Goal: Task Accomplishment & Management: Manage account settings

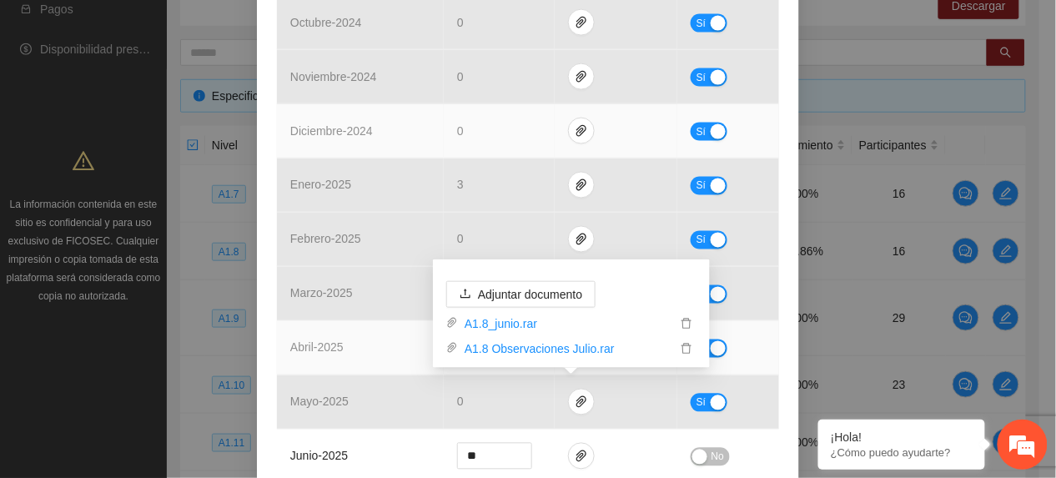
scroll to position [776, 0]
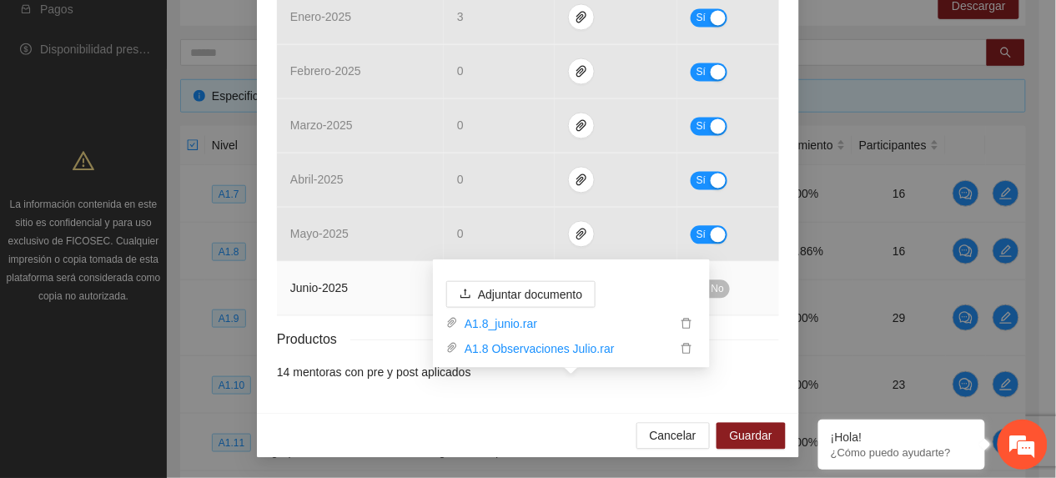
click at [360, 287] on td "junio - 2025" at bounding box center [360, 289] width 167 height 54
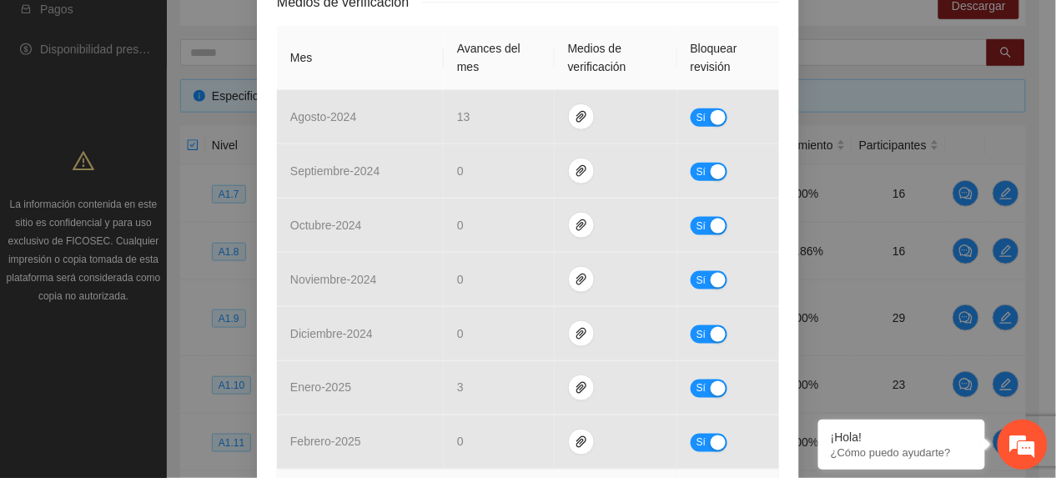
scroll to position [0, 0]
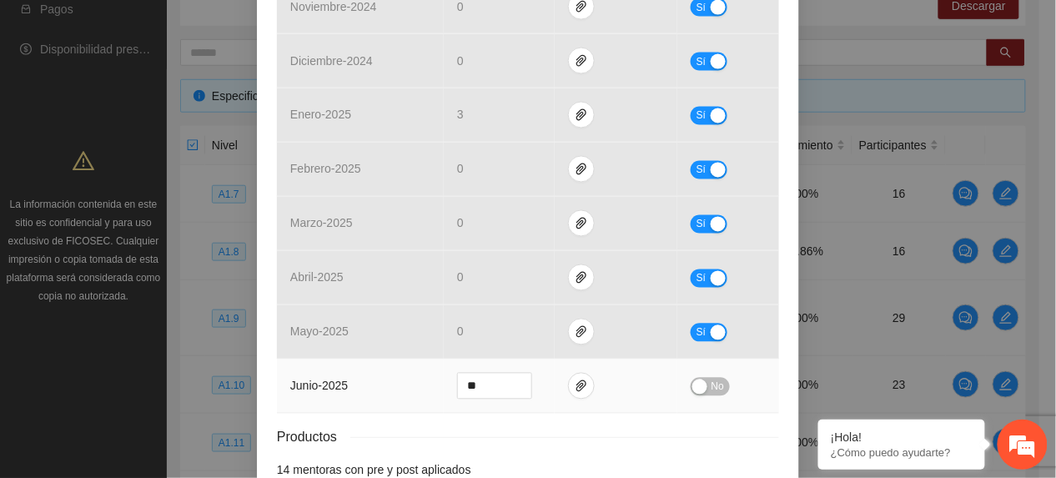
scroll to position [776, 0]
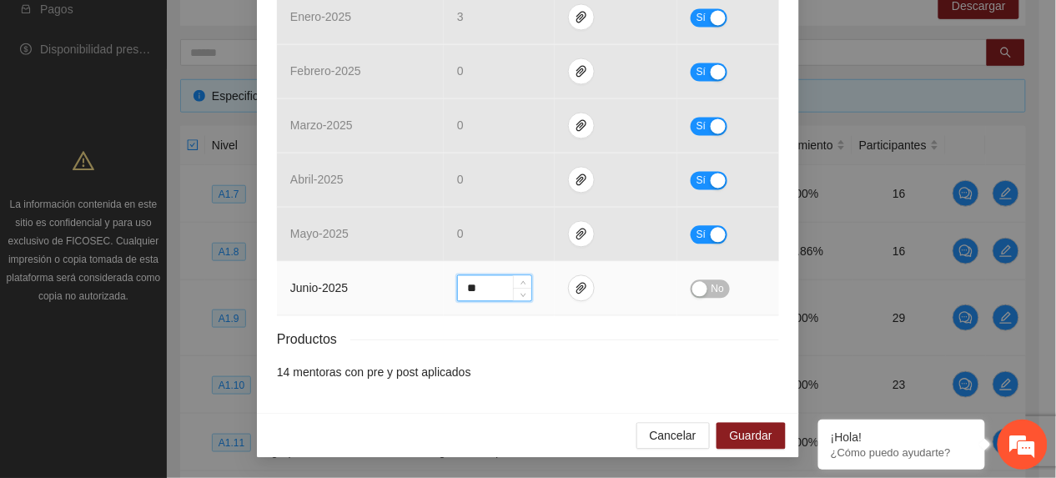
drag, startPoint x: 487, startPoint y: 294, endPoint x: 227, endPoint y: 368, distance: 270.6
type input "**"
drag, startPoint x: 701, startPoint y: 291, endPoint x: 708, endPoint y: 298, distance: 10.0
click at [702, 292] on button "No" at bounding box center [710, 289] width 39 height 18
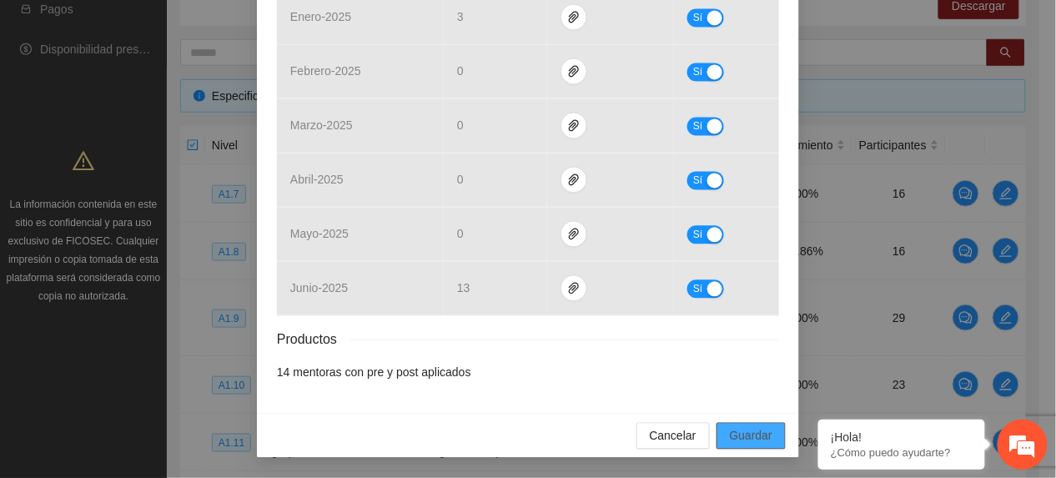
click at [730, 442] on span "Guardar" at bounding box center [751, 436] width 43 height 18
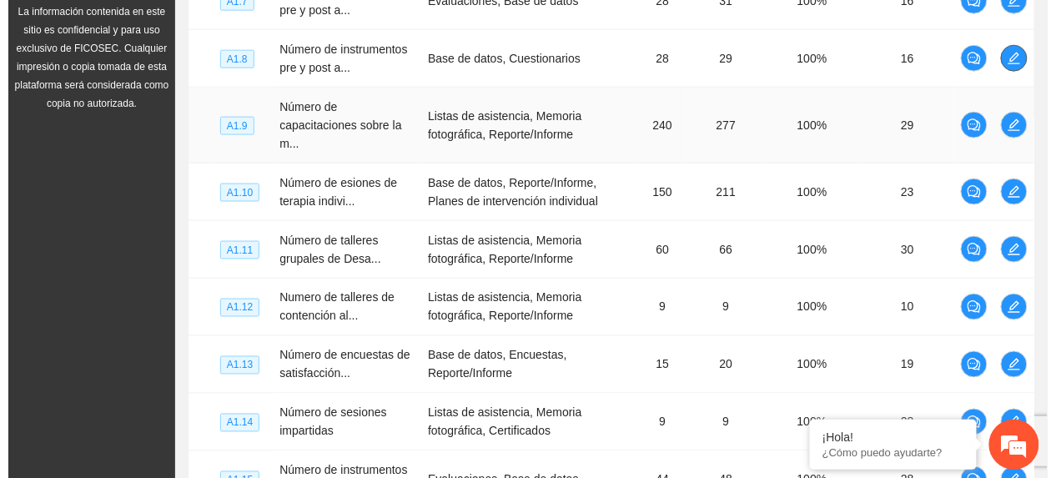
scroll to position [445, 0]
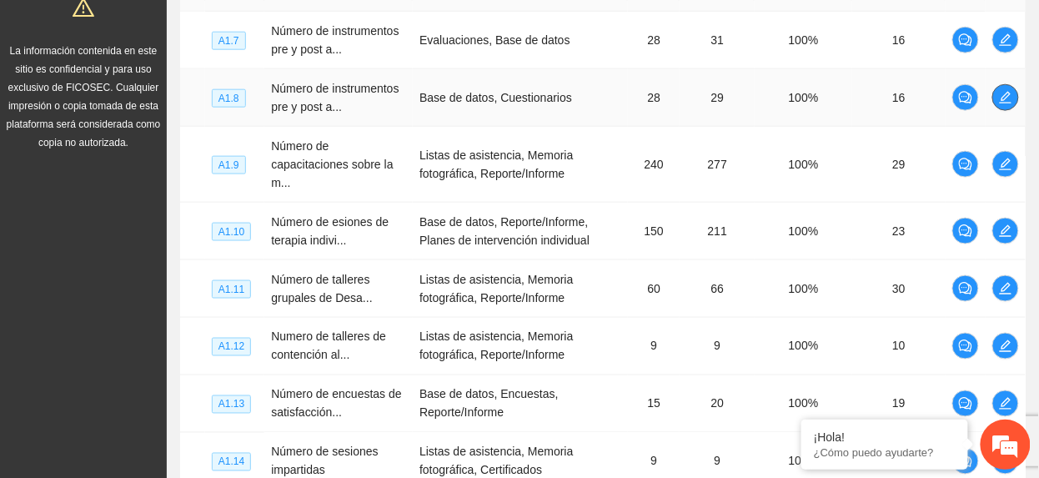
click at [1007, 108] on button "button" at bounding box center [1005, 97] width 27 height 27
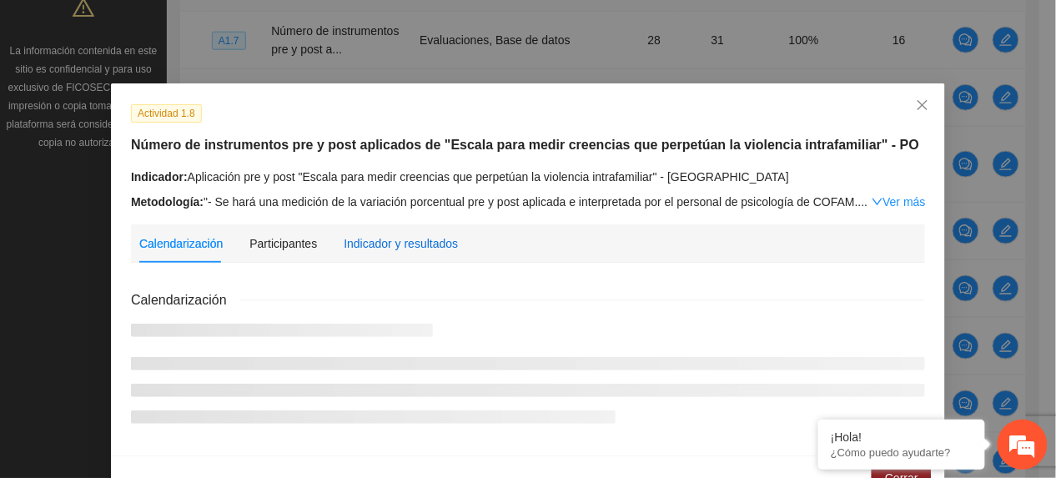
click at [425, 237] on div "Indicador y resultados" at bounding box center [401, 243] width 114 height 18
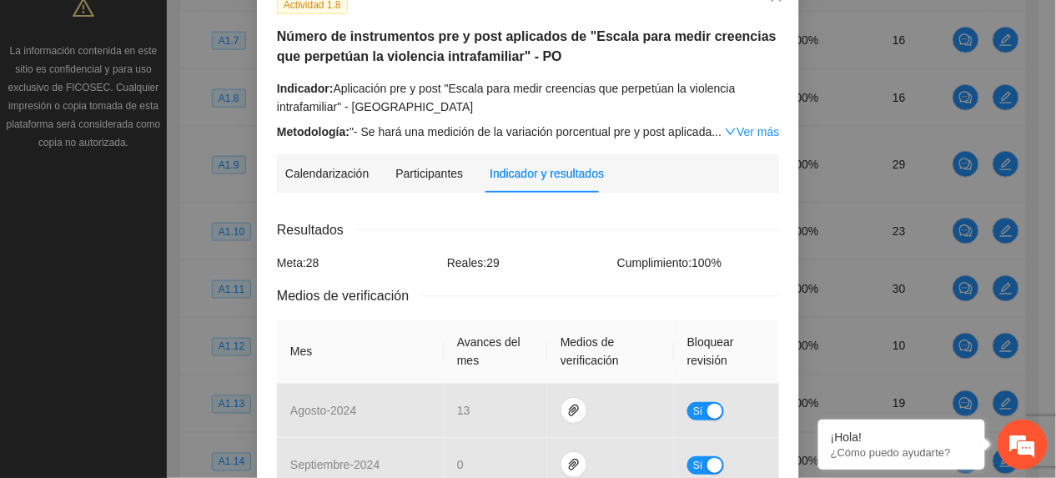
scroll to position [776, 0]
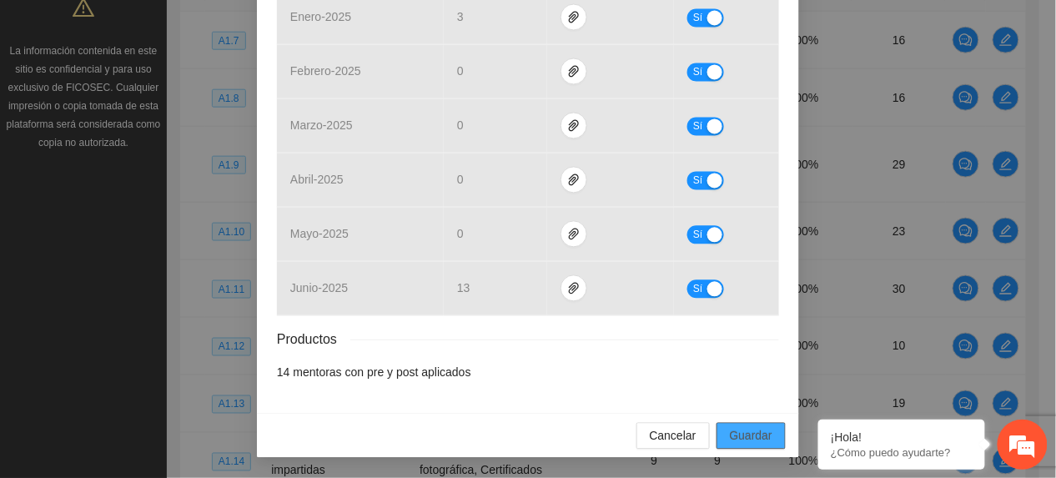
drag, startPoint x: 728, startPoint y: 429, endPoint x: 752, endPoint y: 415, distance: 28.0
click at [730, 428] on span "Guardar" at bounding box center [751, 436] width 43 height 18
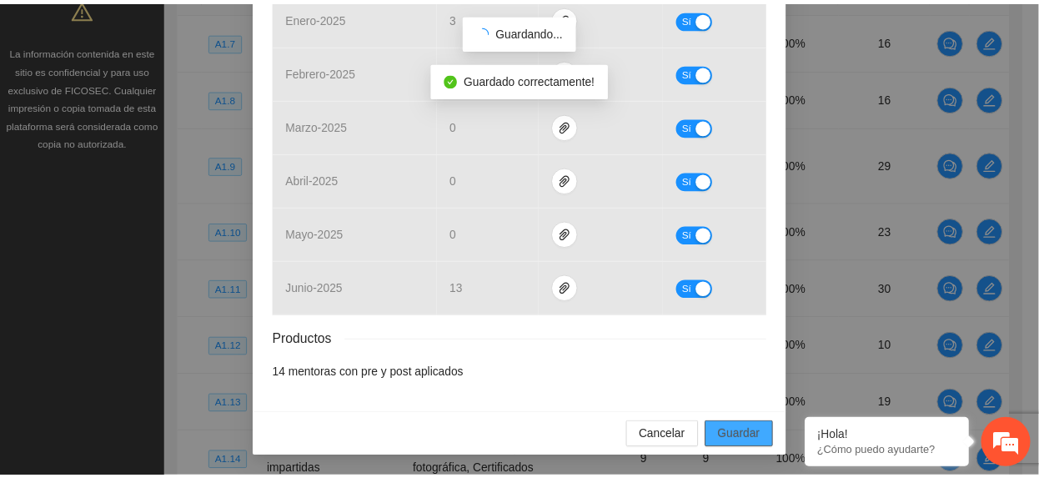
scroll to position [692, 0]
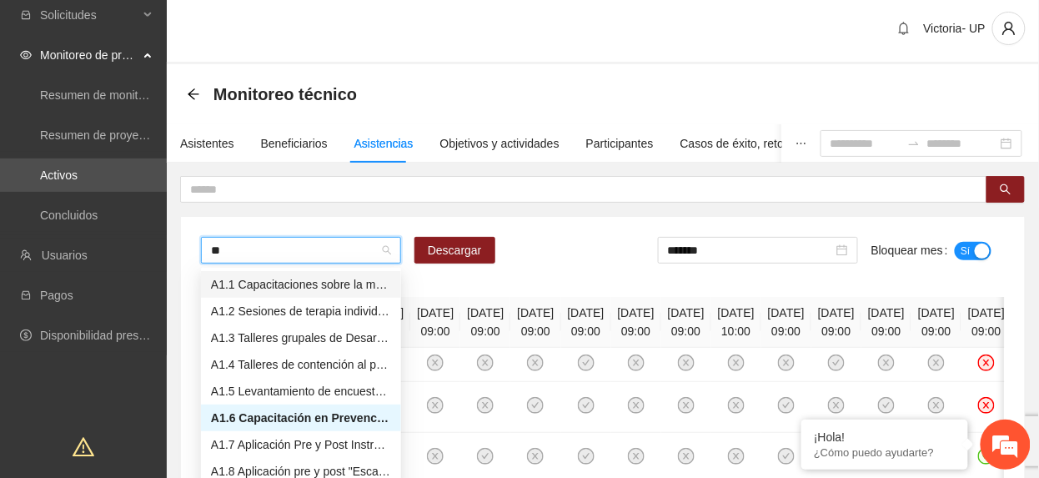
type input "***"
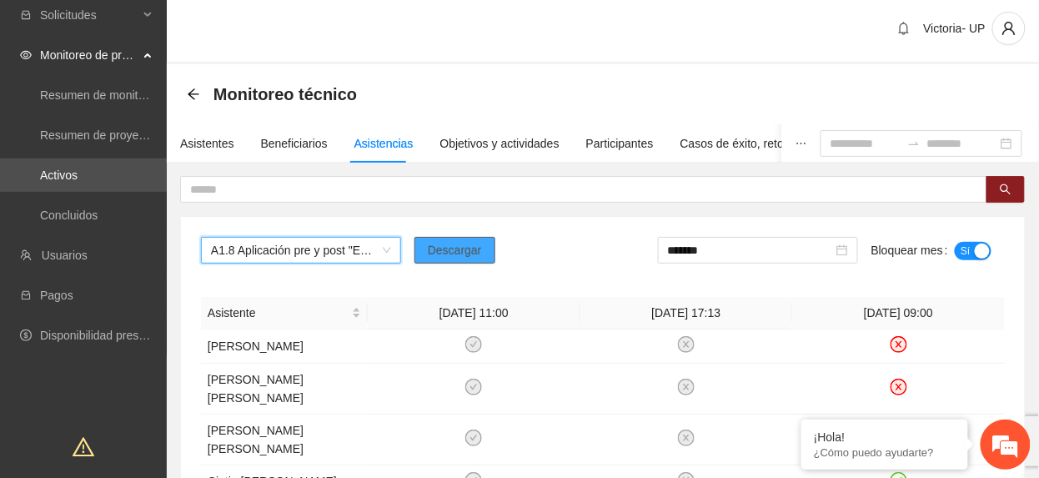
click at [428, 245] on span "Descargar" at bounding box center [455, 250] width 54 height 18
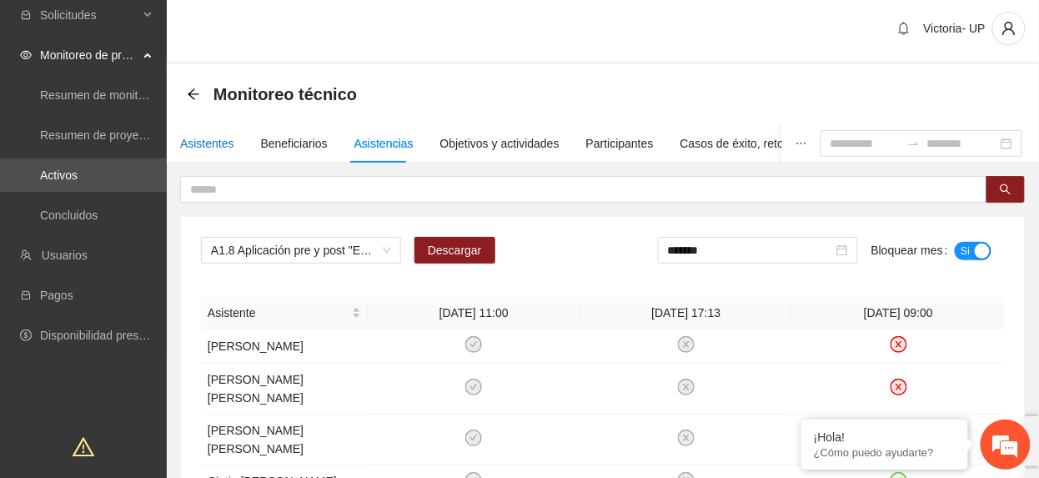
click at [217, 148] on div "Asistentes" at bounding box center [207, 143] width 54 height 18
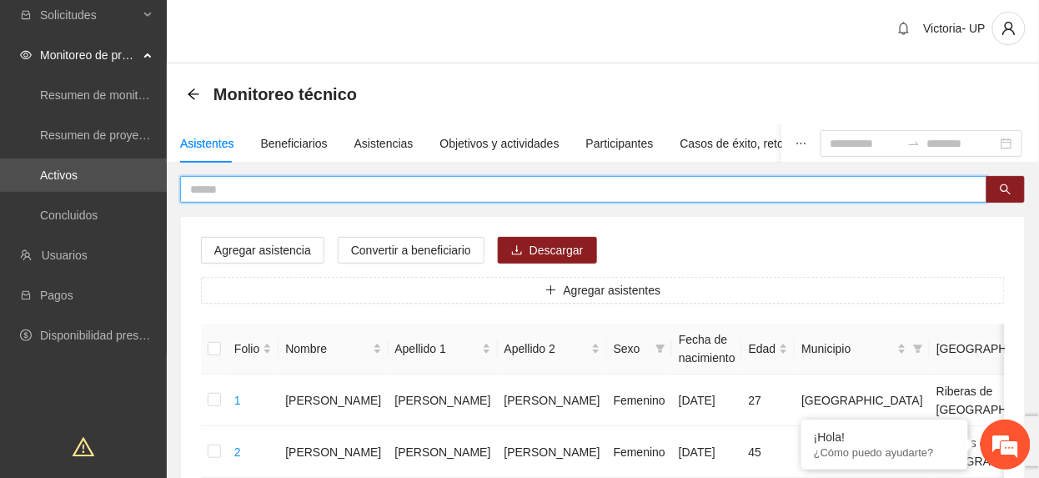
click at [621, 183] on input "text" at bounding box center [577, 189] width 774 height 18
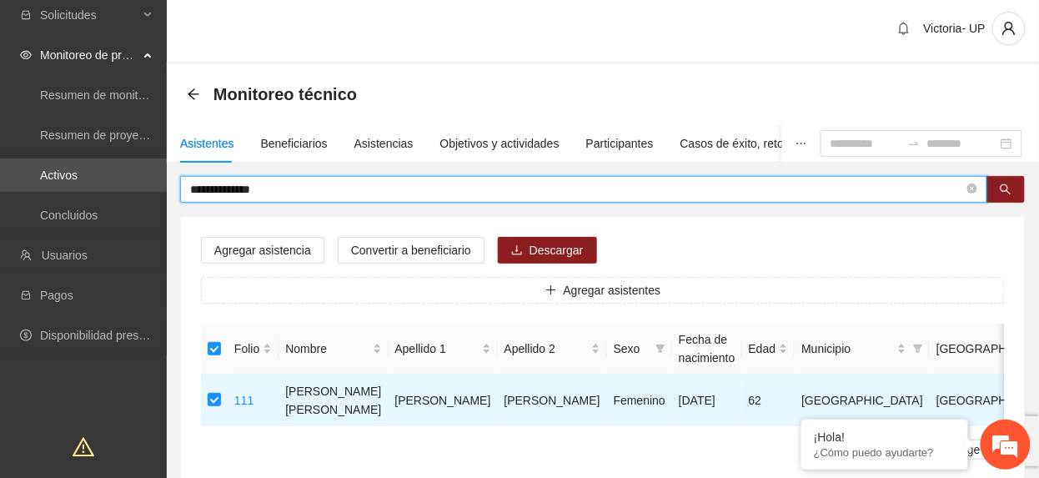
drag, startPoint x: 349, startPoint y: 187, endPoint x: -6, endPoint y: 32, distance: 386.9
click at [0, 32] on html "**********" at bounding box center [519, 234] width 1039 height 478
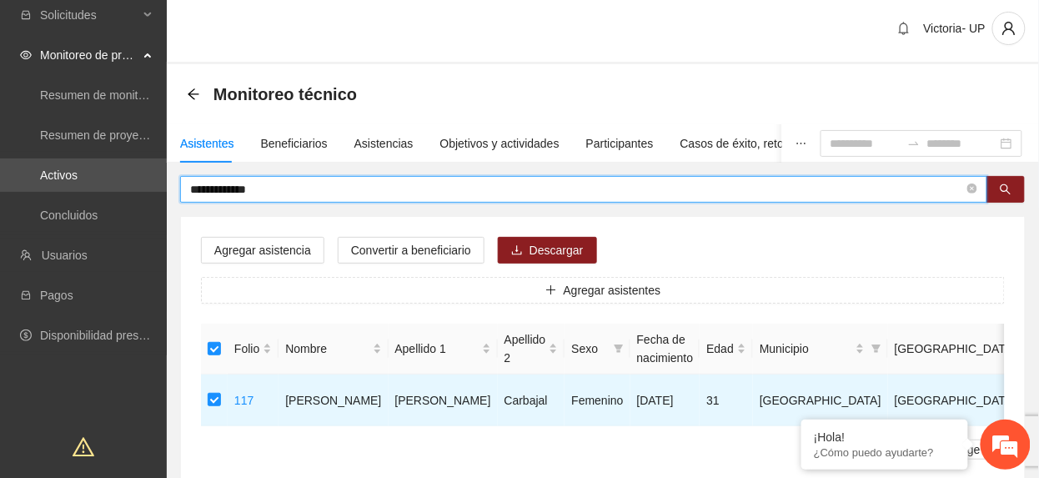
drag, startPoint x: 282, startPoint y: 185, endPoint x: -6, endPoint y: 114, distance: 296.3
click at [0, 114] on html "**********" at bounding box center [519, 234] width 1039 height 478
type input "*****"
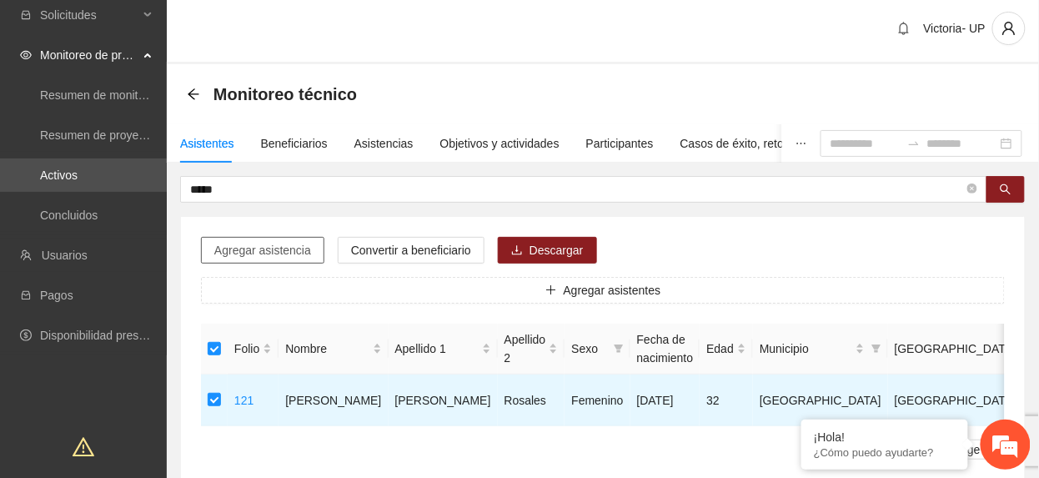
click at [271, 249] on span "Agregar asistencia" at bounding box center [262, 250] width 97 height 18
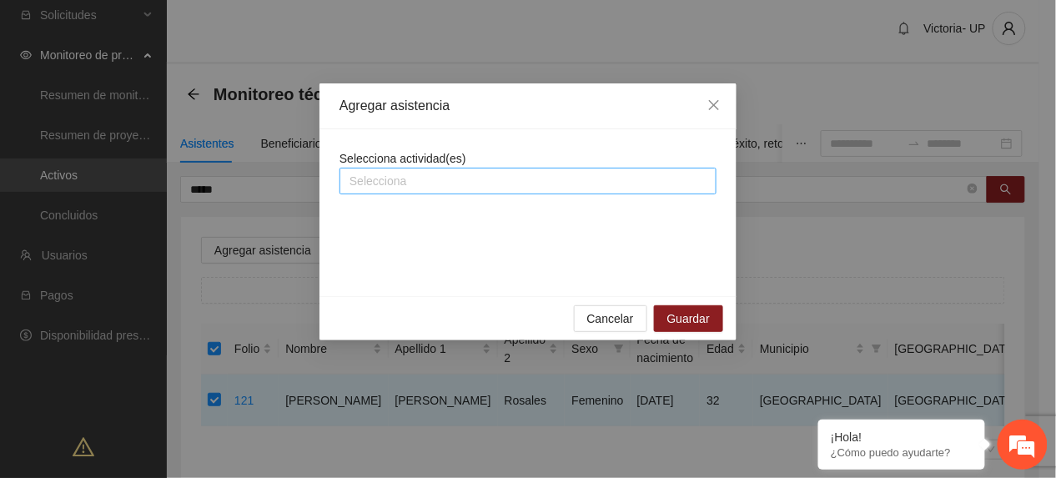
click at [367, 188] on div at bounding box center [528, 181] width 369 height 20
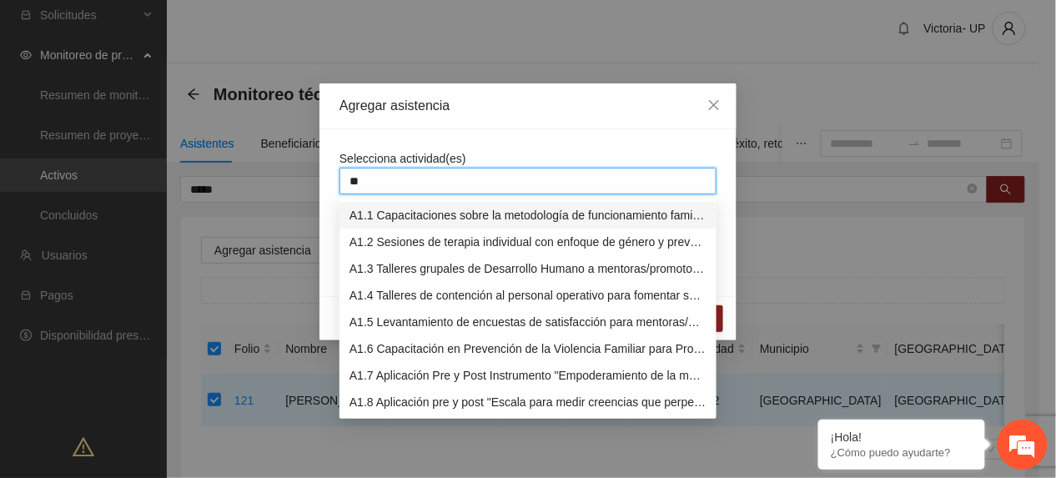
type input "***"
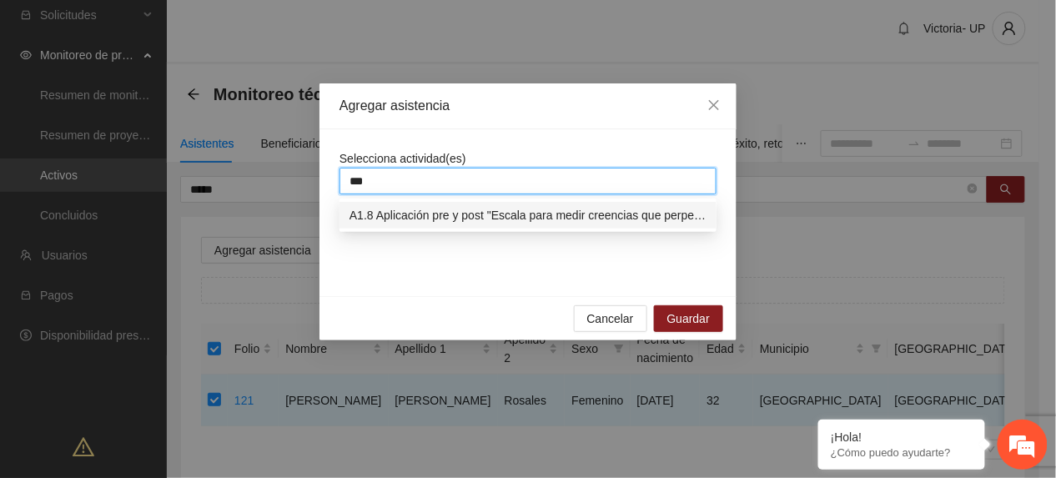
click at [407, 210] on div "A1.8 Aplicación pre y post "Escala para medir creencias que perpetúan la violen…" at bounding box center [527, 215] width 357 height 18
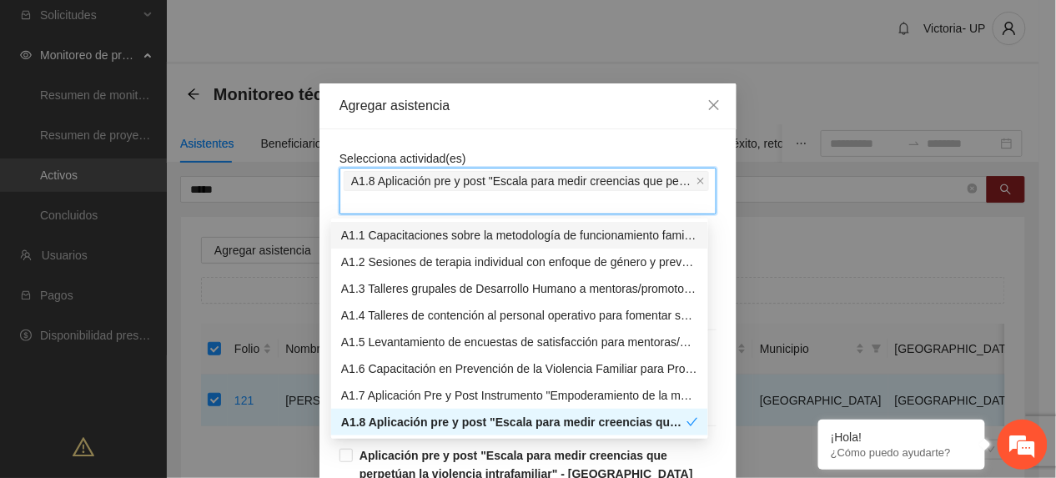
drag, startPoint x: 578, startPoint y: 132, endPoint x: 579, endPoint y: 140, distance: 8.4
click at [579, 138] on div "Selecciona actividad(es) A1.8 Aplicación pre y post "Escala para medir creencia…" at bounding box center [527, 414] width 417 height 570
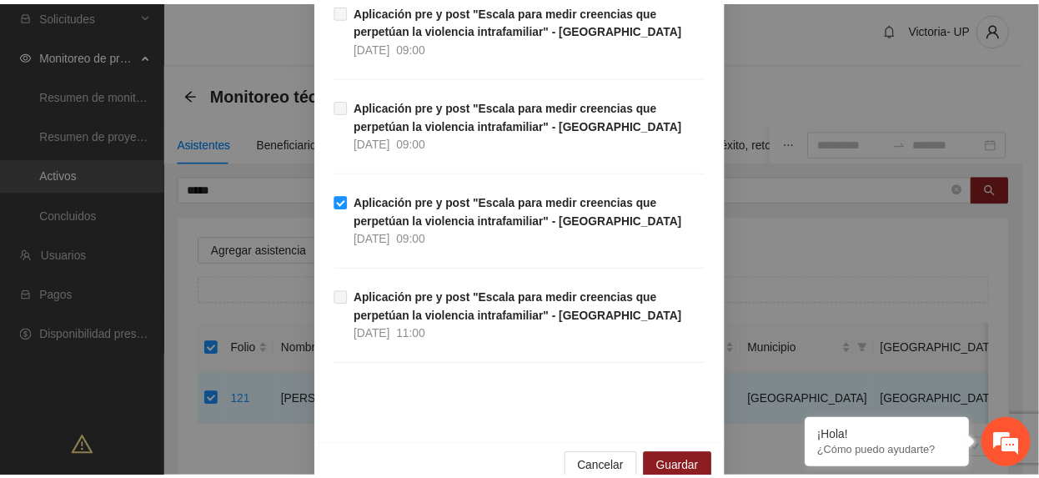
scroll to position [287, 0]
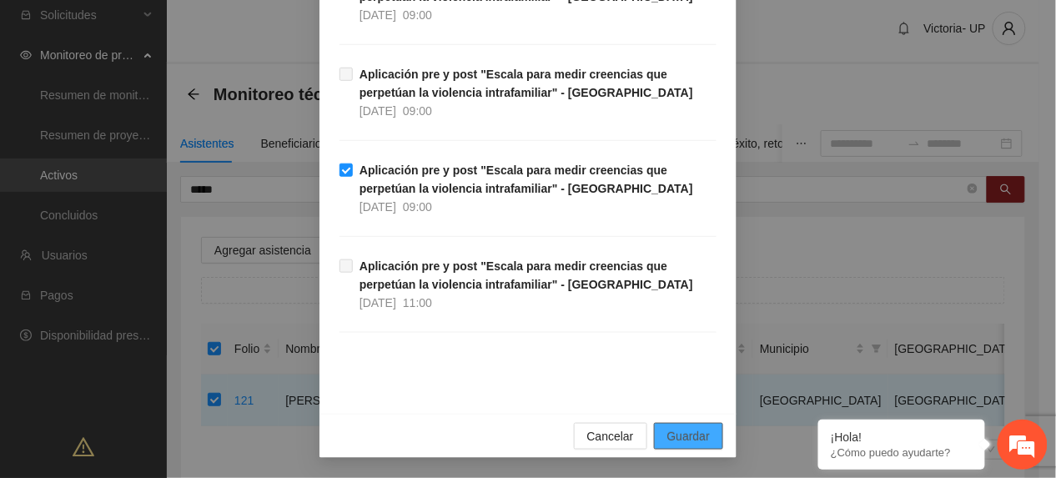
click at [681, 447] on button "Guardar" at bounding box center [688, 436] width 69 height 27
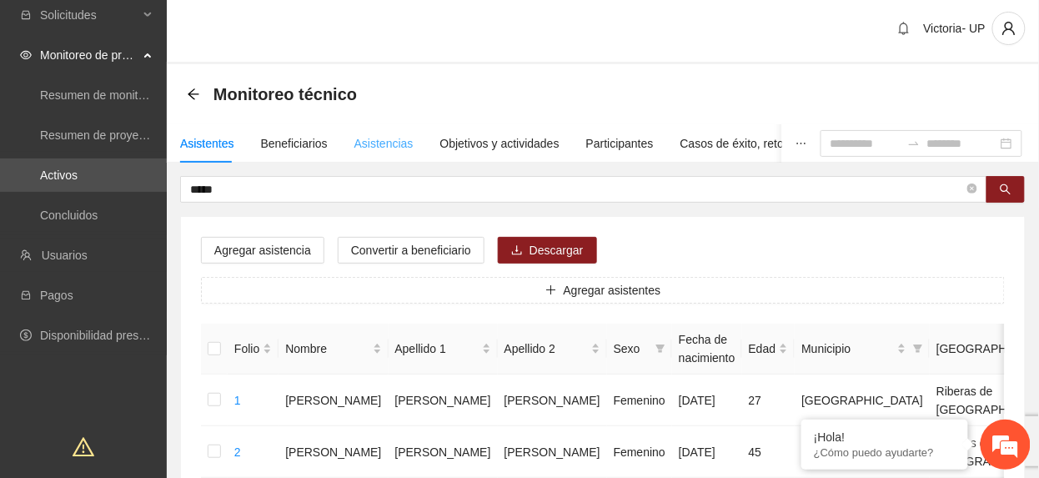
click at [384, 133] on div "Asistencias" at bounding box center [383, 143] width 59 height 38
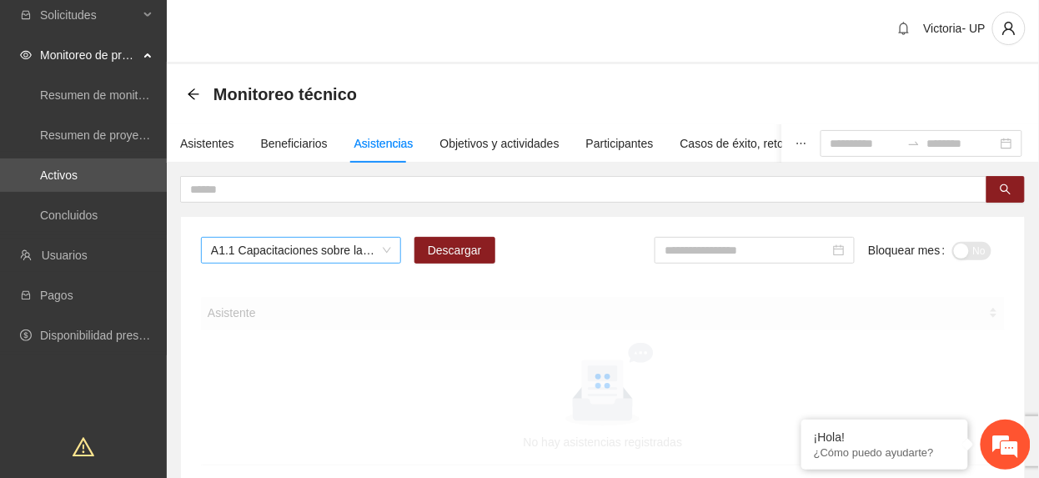
click at [342, 242] on span "A1.1 Capacitaciones sobre la metodología de funcionamiento familiar a promotora…" at bounding box center [301, 250] width 180 height 25
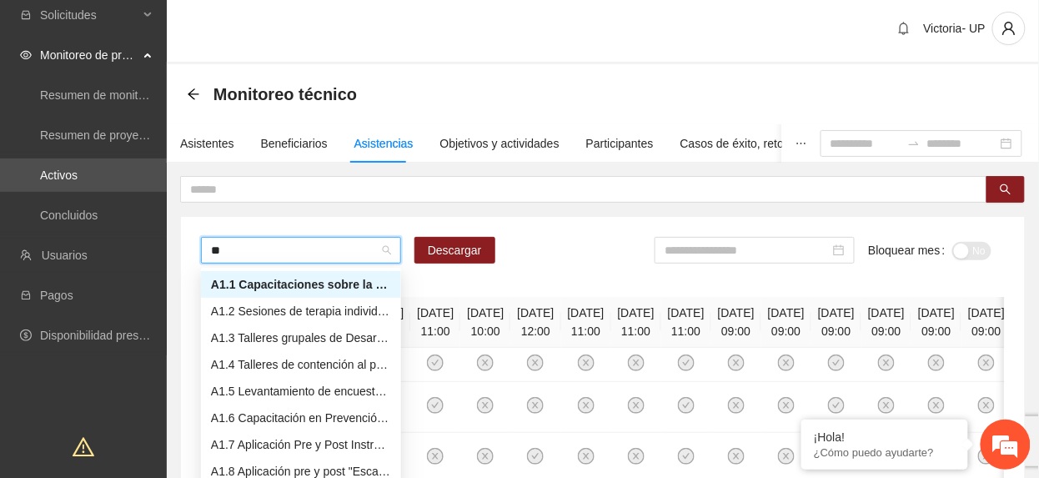
type input "***"
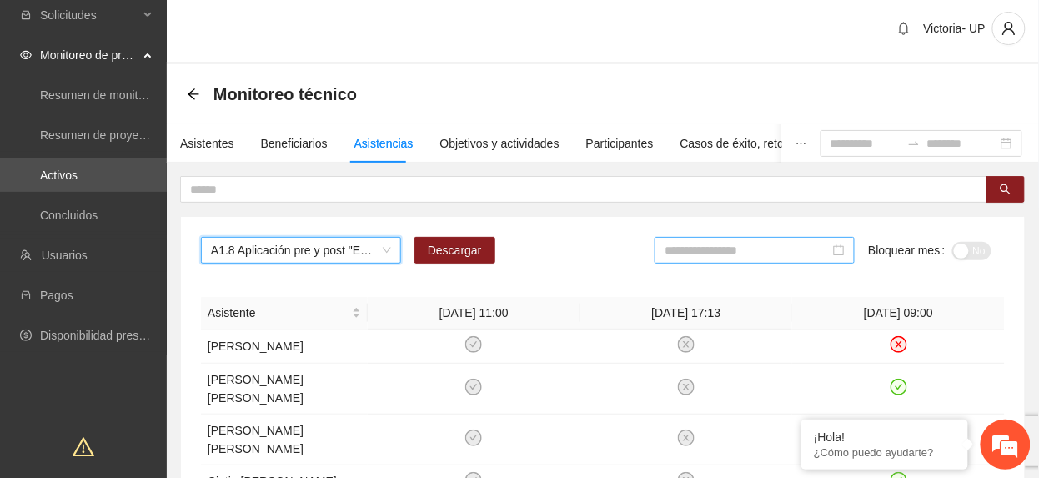
click at [769, 250] on input at bounding box center [747, 250] width 165 height 18
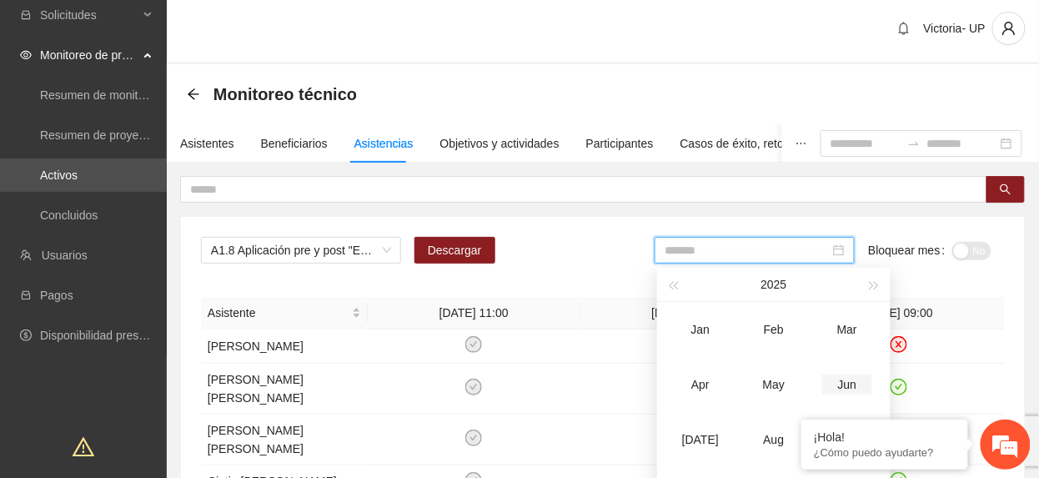
click at [847, 387] on div "Jun" at bounding box center [847, 384] width 50 height 20
type input "*******"
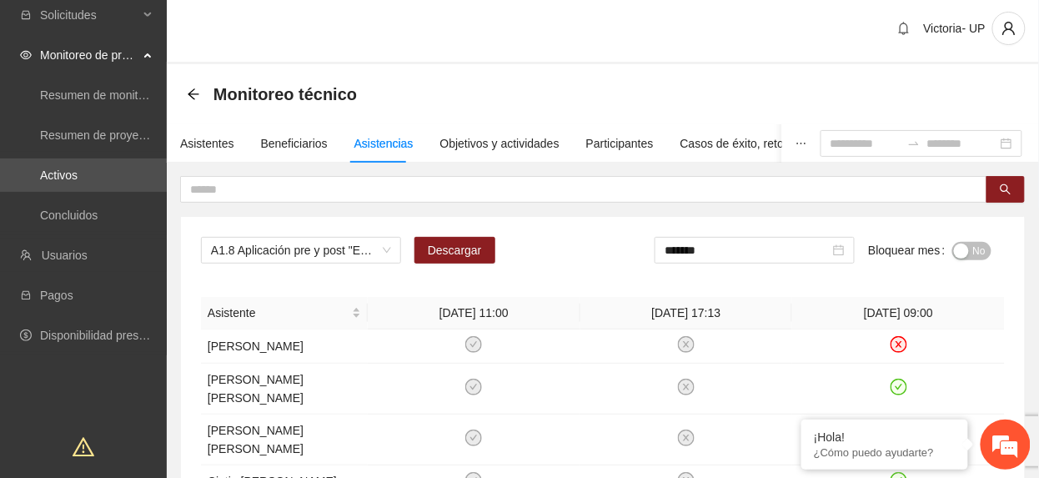
click at [974, 258] on span "No" at bounding box center [979, 251] width 13 height 18
click at [288, 248] on span "A1.8 Aplicación pre y post "Escala para medir creencias que perpetúan la violen…" at bounding box center [301, 250] width 180 height 25
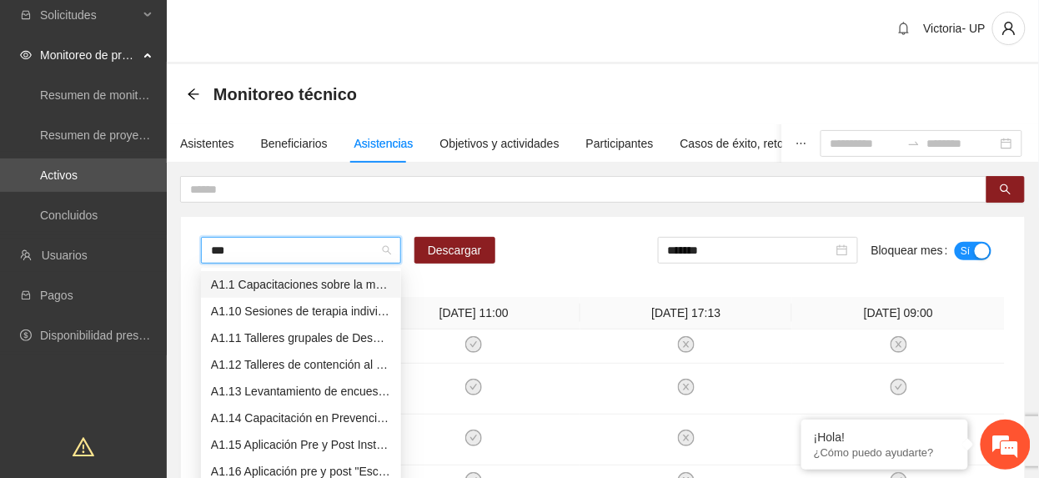
type input "****"
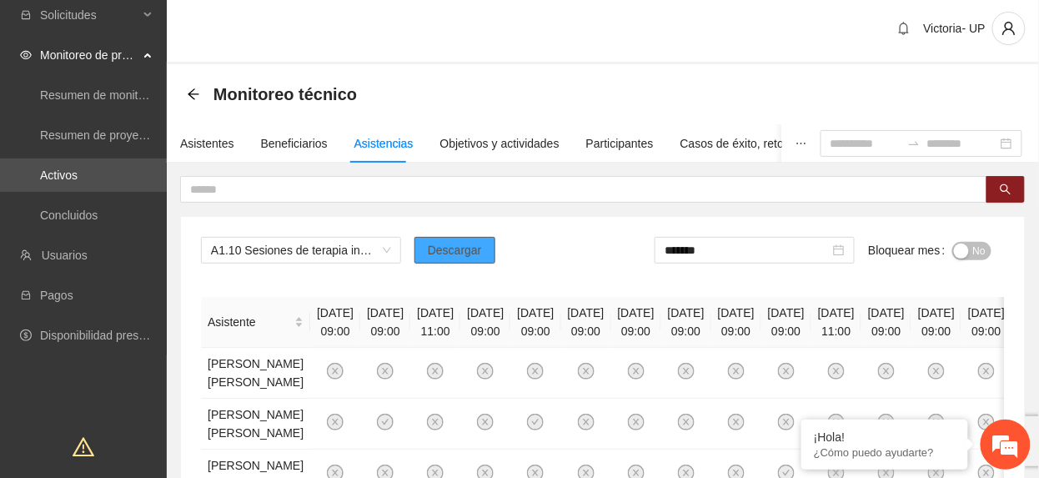
click at [424, 254] on button "Descargar" at bounding box center [455, 250] width 81 height 27
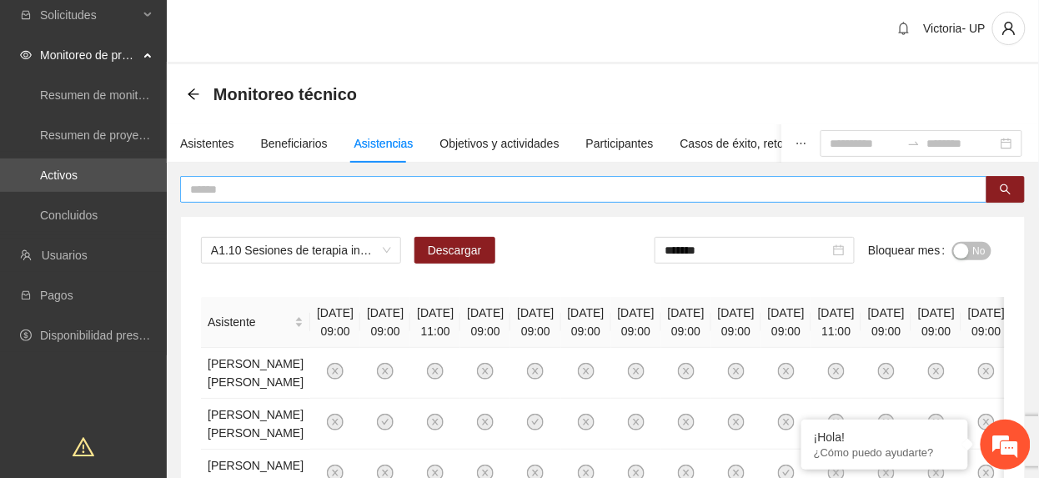
click at [288, 188] on input "text" at bounding box center [577, 189] width 774 height 18
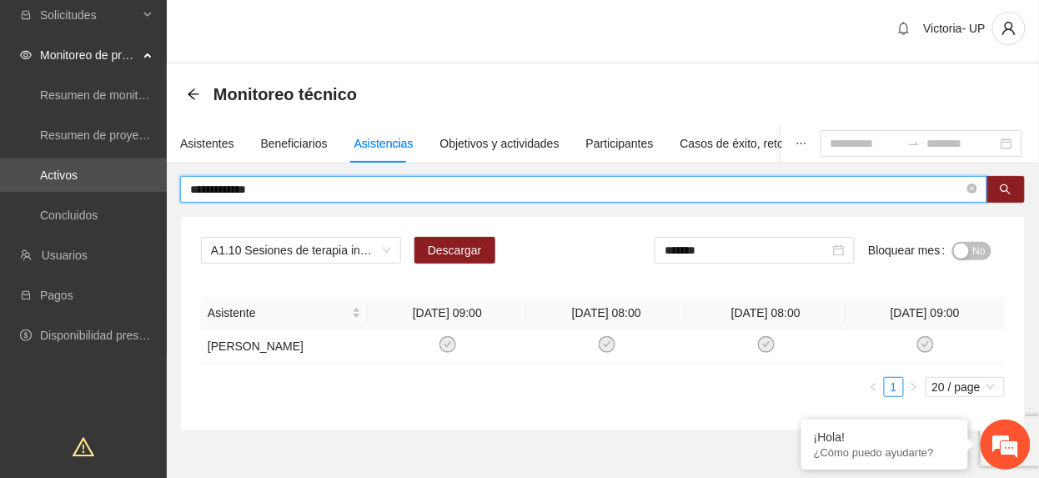
drag, startPoint x: 278, startPoint y: 192, endPoint x: -6, endPoint y: 140, distance: 288.2
click at [0, 140] on html "**********" at bounding box center [519, 234] width 1039 height 478
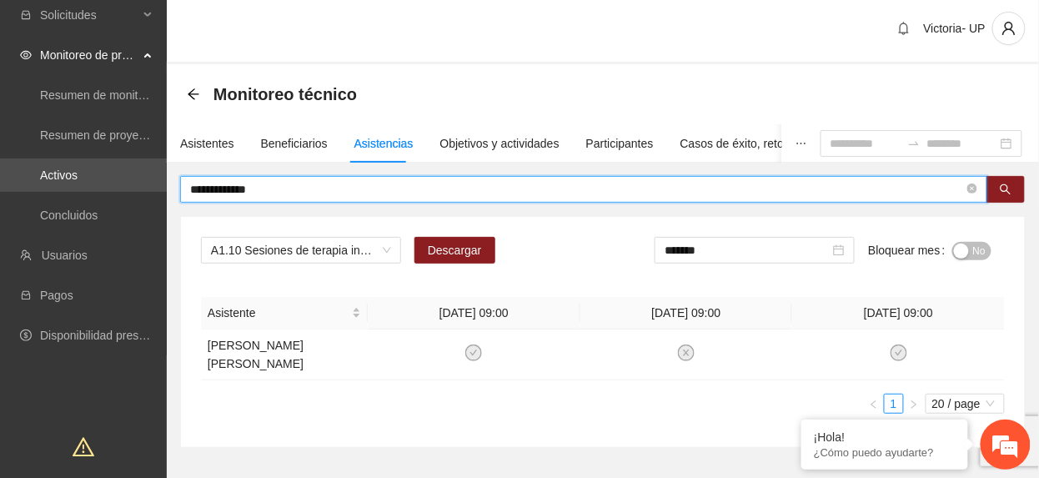
drag, startPoint x: 384, startPoint y: 185, endPoint x: -6, endPoint y: 72, distance: 405.7
click at [0, 72] on html "**********" at bounding box center [519, 234] width 1039 height 478
type input "******"
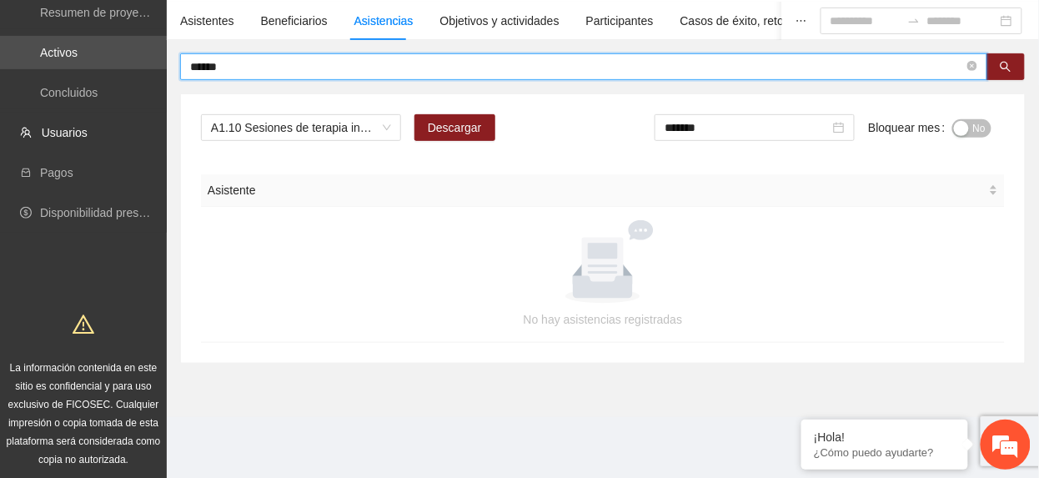
scroll to position [128, 0]
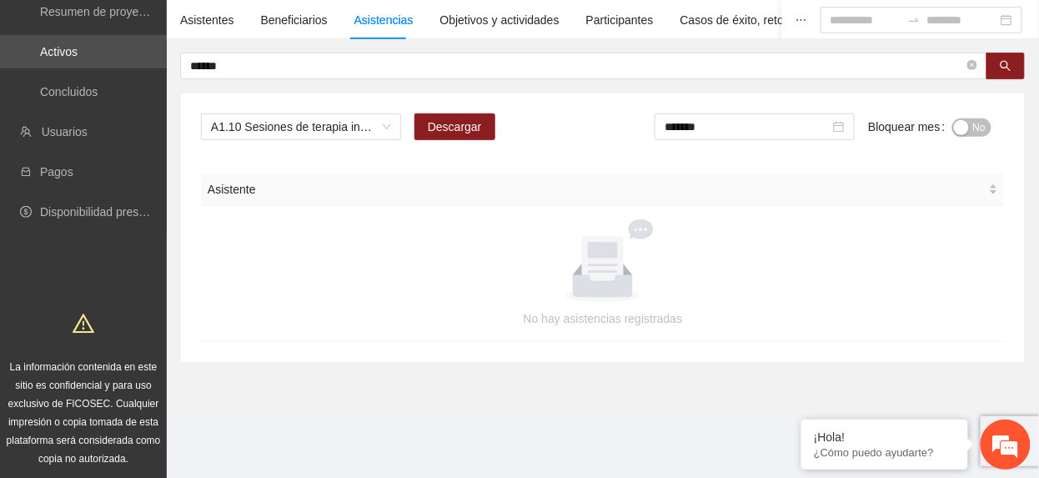
drag, startPoint x: 178, startPoint y: 158, endPoint x: 228, endPoint y: 157, distance: 49.2
click at [178, 160] on div "****** A1.10 Sesiones de terapia individual con enfoque de género y prevención …" at bounding box center [603, 208] width 872 height 310
click at [719, 128] on input "*******" at bounding box center [747, 127] width 165 height 18
click at [977, 133] on span "No" at bounding box center [979, 127] width 13 height 18
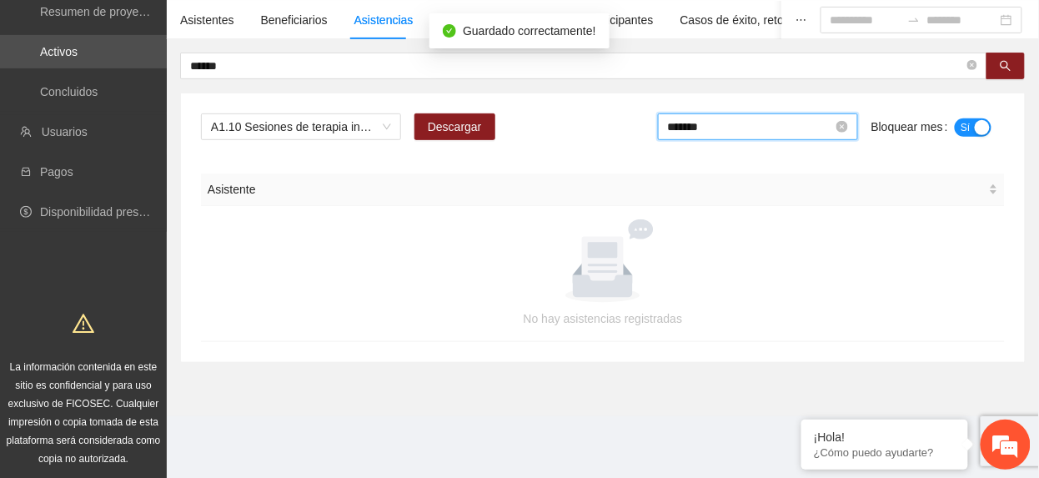
drag, startPoint x: 754, startPoint y: 132, endPoint x: 801, endPoint y: 234, distance: 112.0
click at [754, 135] on input "*******" at bounding box center [750, 127] width 165 height 18
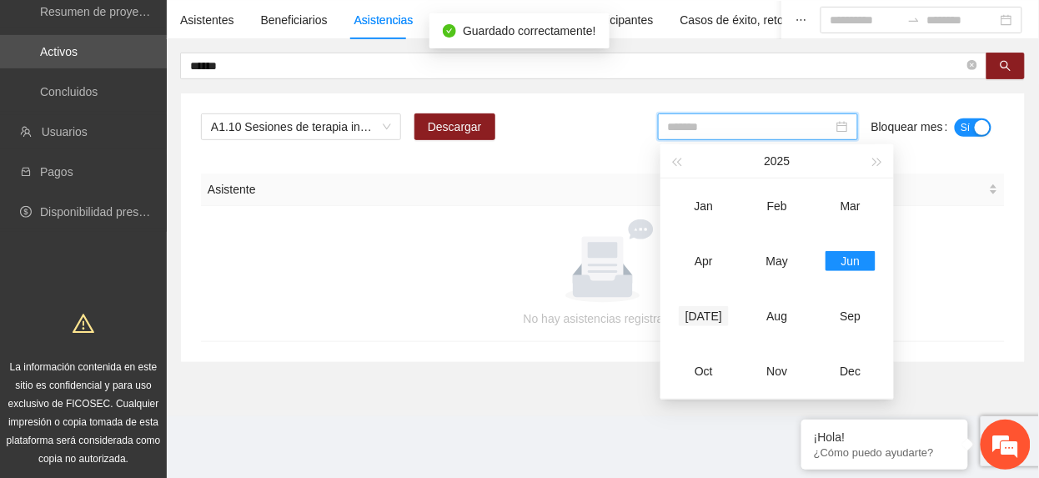
click at [701, 319] on div "Jul" at bounding box center [704, 316] width 50 height 20
type input "*******"
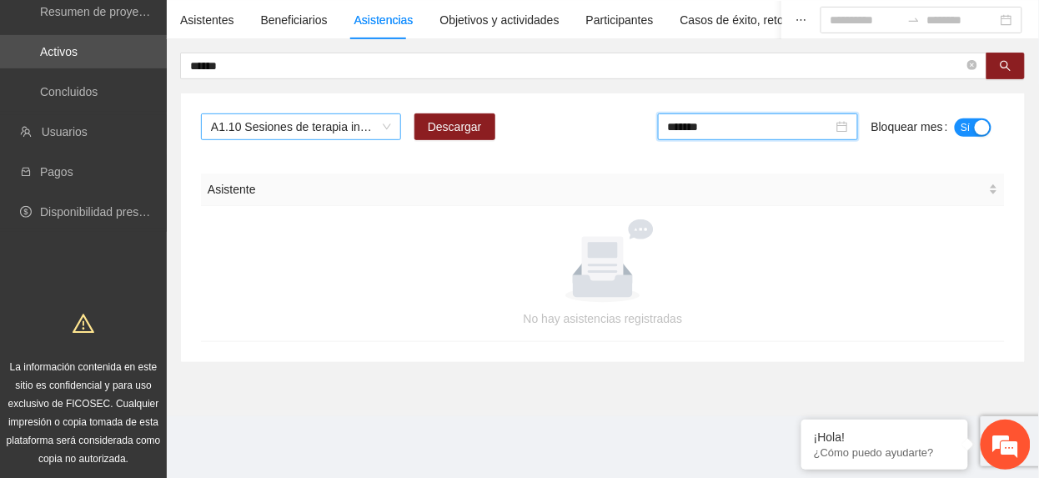
click at [287, 120] on span "A1.10 Sesiones de terapia individual con enfoque de género y prevención de la v…" at bounding box center [301, 126] width 180 height 25
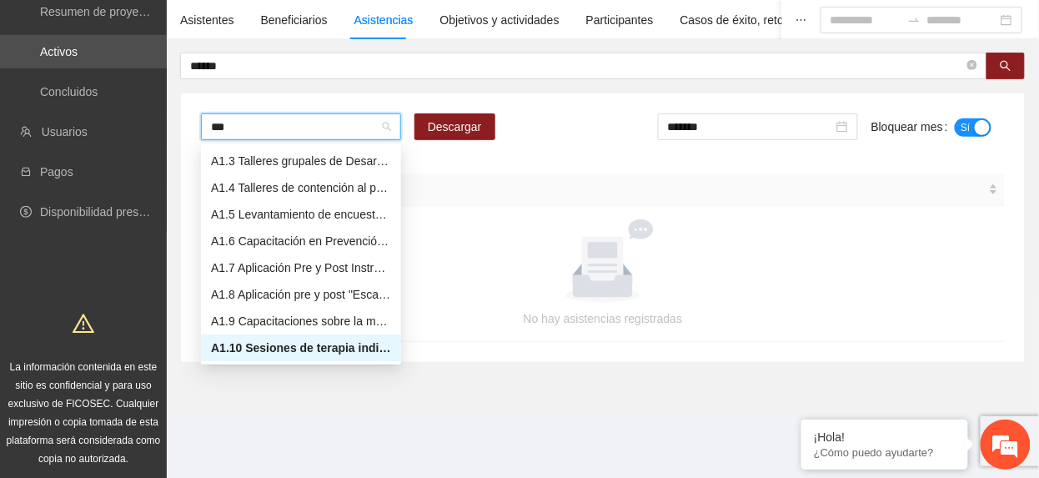
type input "****"
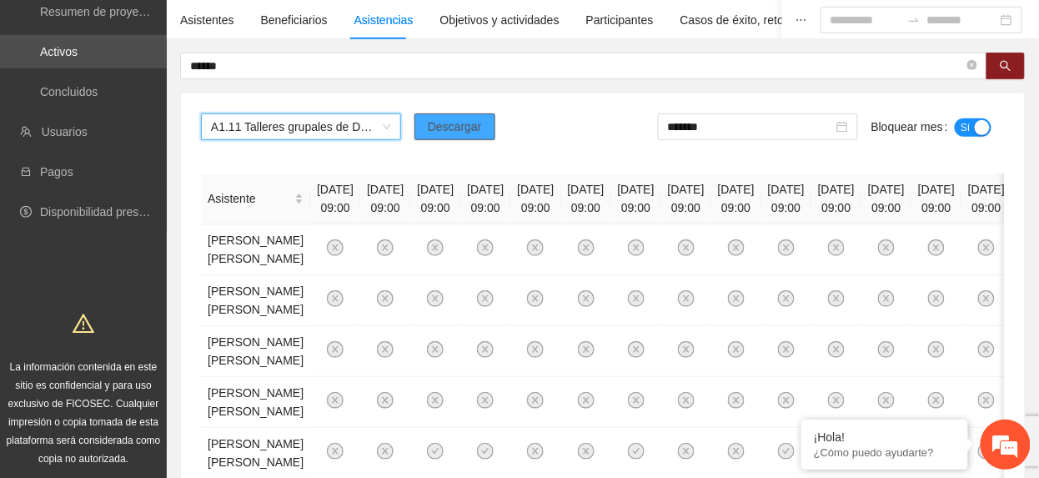
click at [464, 122] on span "Descargar" at bounding box center [455, 127] width 54 height 18
click at [339, 124] on span "A1.11 Talleres grupales de Desarrollo Humano a mentoras/promotoras de Vistas de…" at bounding box center [301, 126] width 180 height 25
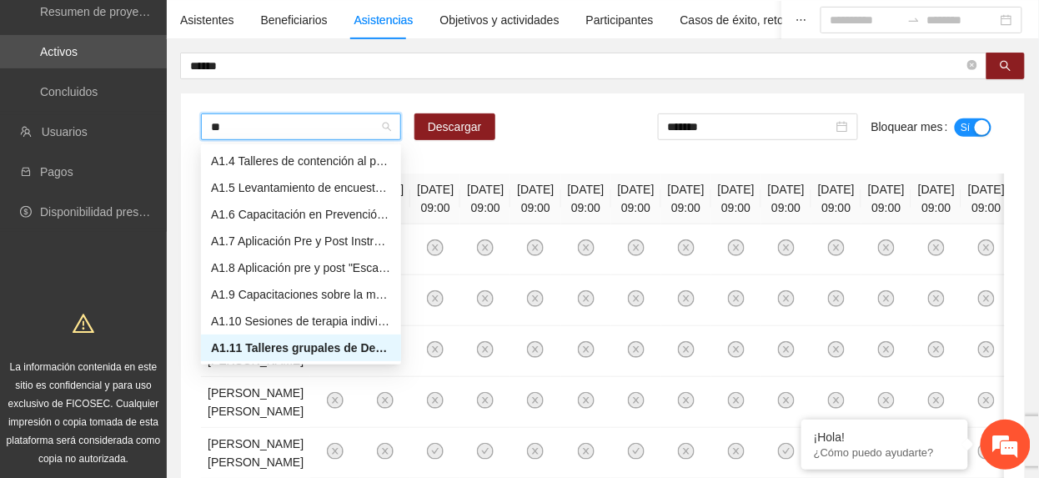
type input "***"
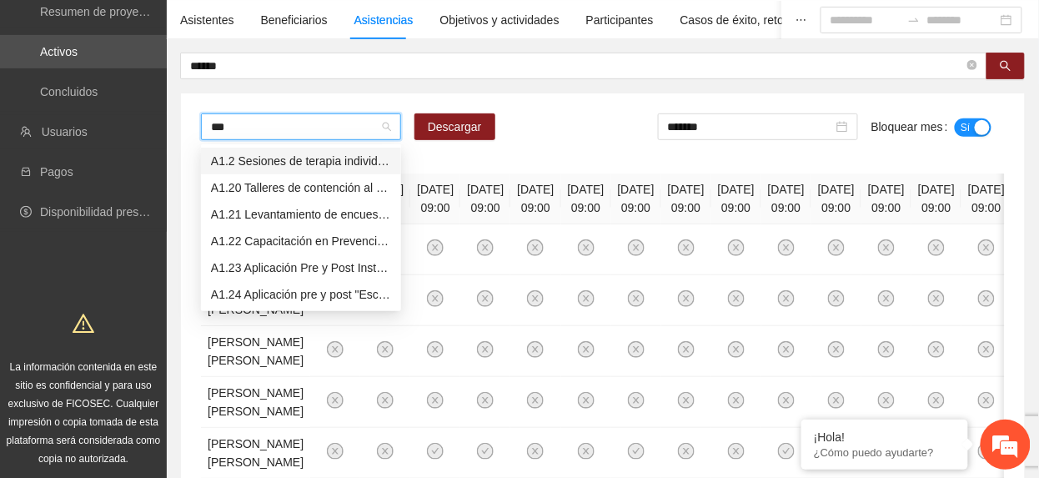
scroll to position [0, 0]
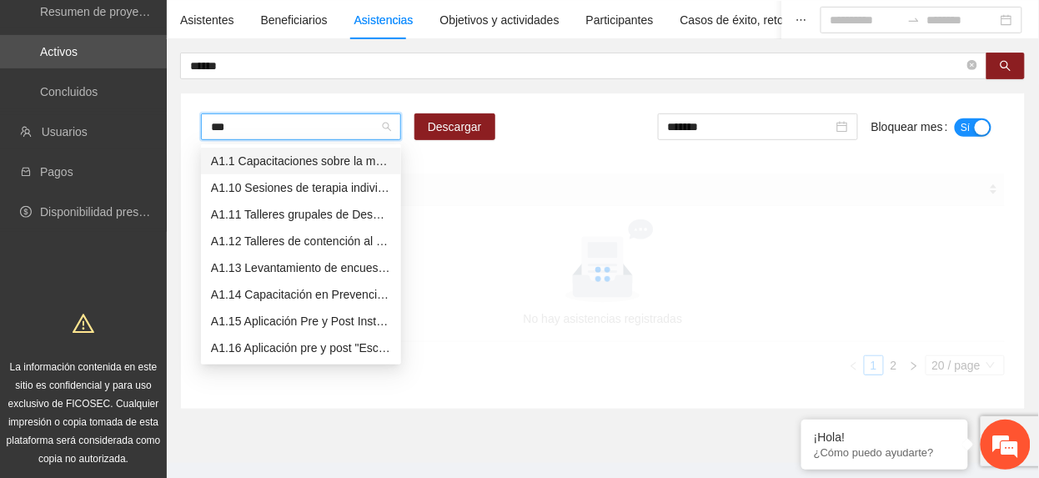
type input "****"
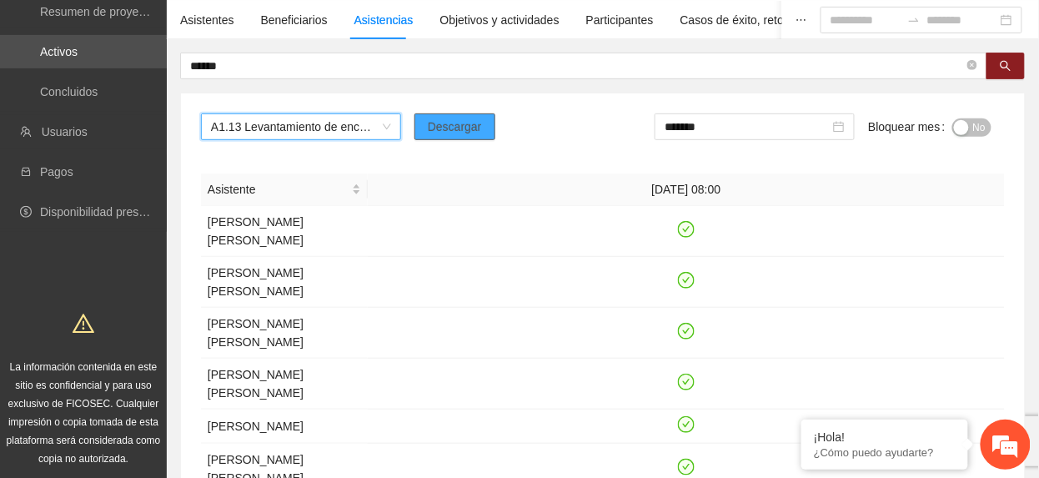
click at [469, 133] on span "Descargar" at bounding box center [455, 127] width 54 height 18
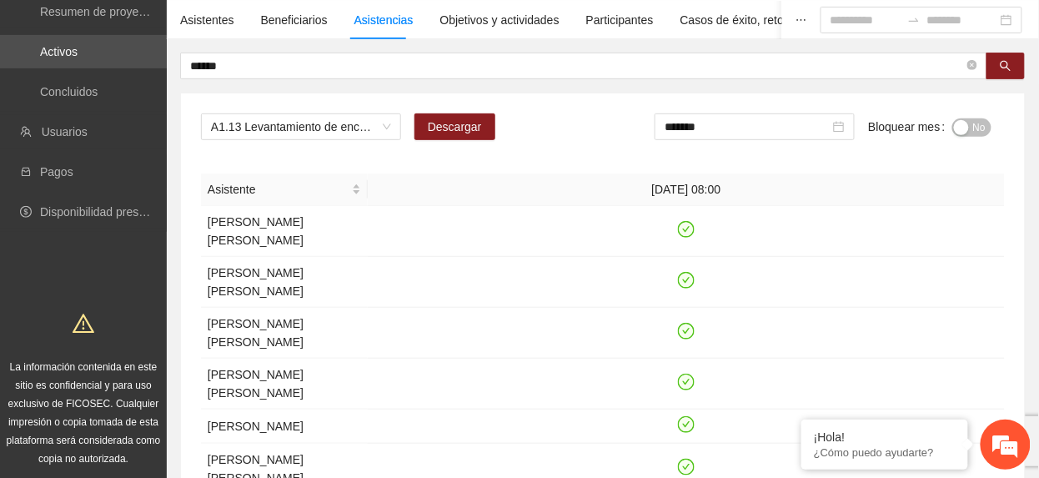
click at [971, 130] on button "No" at bounding box center [971, 127] width 39 height 18
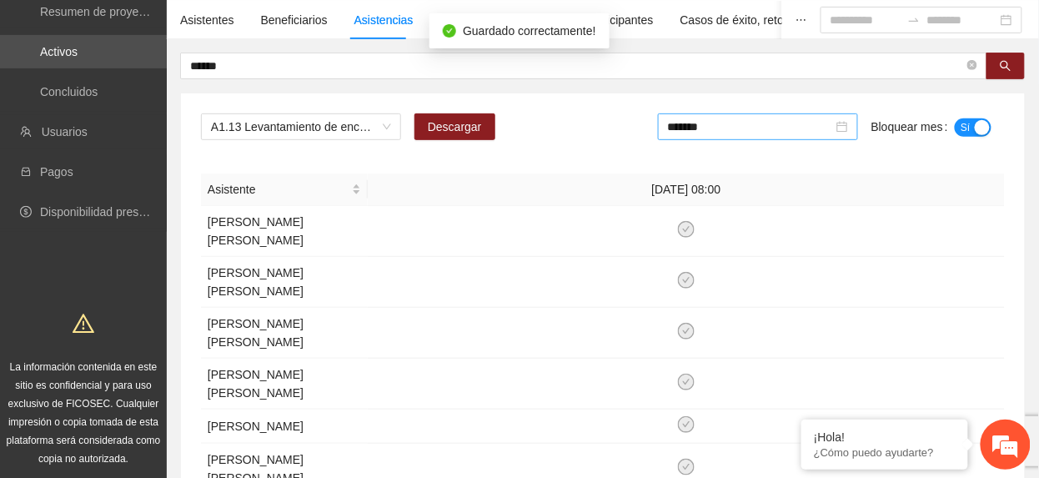
drag, startPoint x: 758, startPoint y: 130, endPoint x: 754, endPoint y: 138, distance: 9.3
click at [757, 130] on input "*******" at bounding box center [750, 127] width 165 height 18
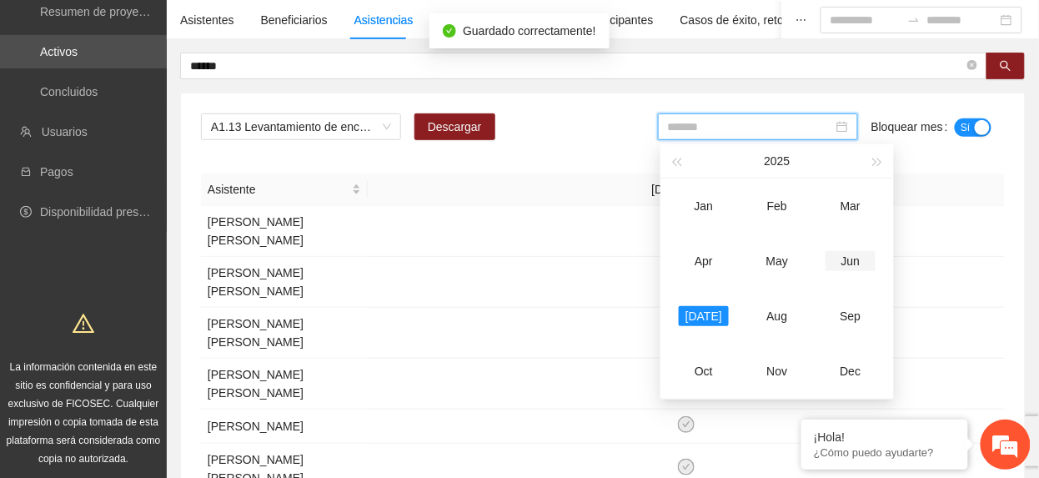
click at [861, 262] on div "Jun" at bounding box center [851, 261] width 50 height 20
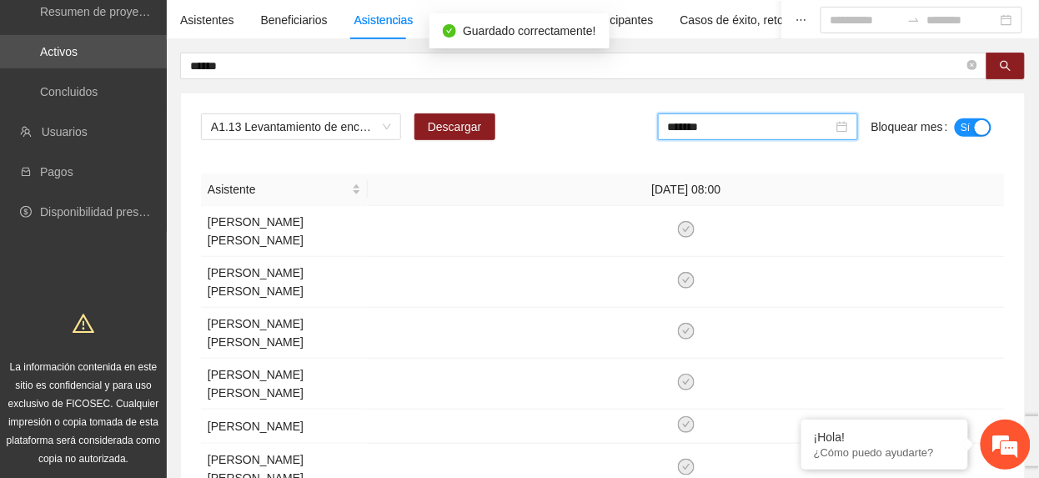
drag, startPoint x: 752, startPoint y: 120, endPoint x: 782, endPoint y: 219, distance: 102.9
click at [752, 122] on input "*******" at bounding box center [750, 127] width 165 height 18
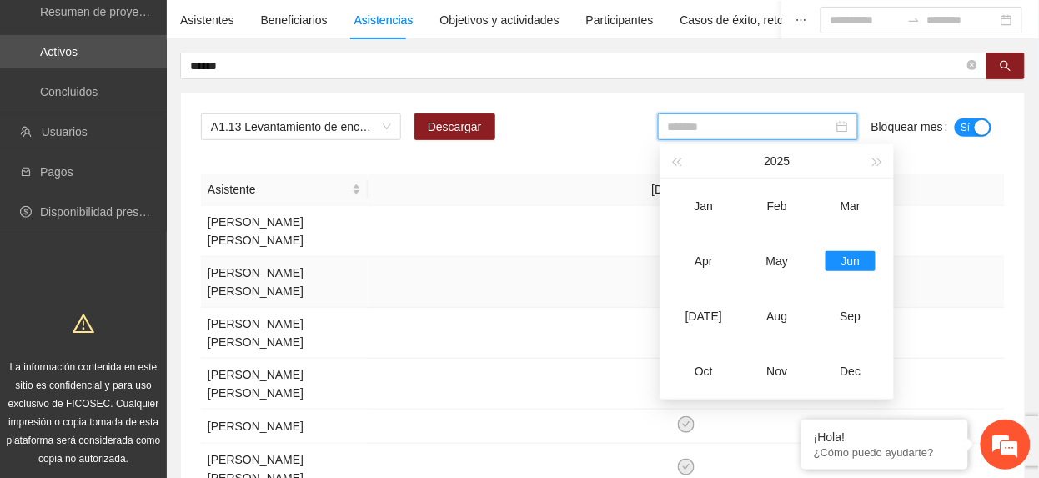
click at [781, 267] on div "May" at bounding box center [777, 261] width 50 height 20
type input "*******"
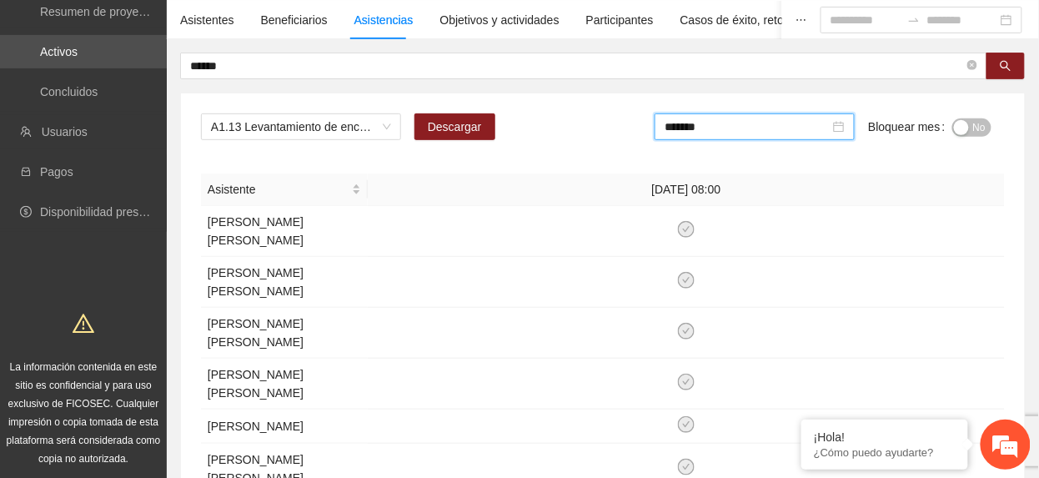
click at [969, 133] on button "No" at bounding box center [971, 127] width 39 height 18
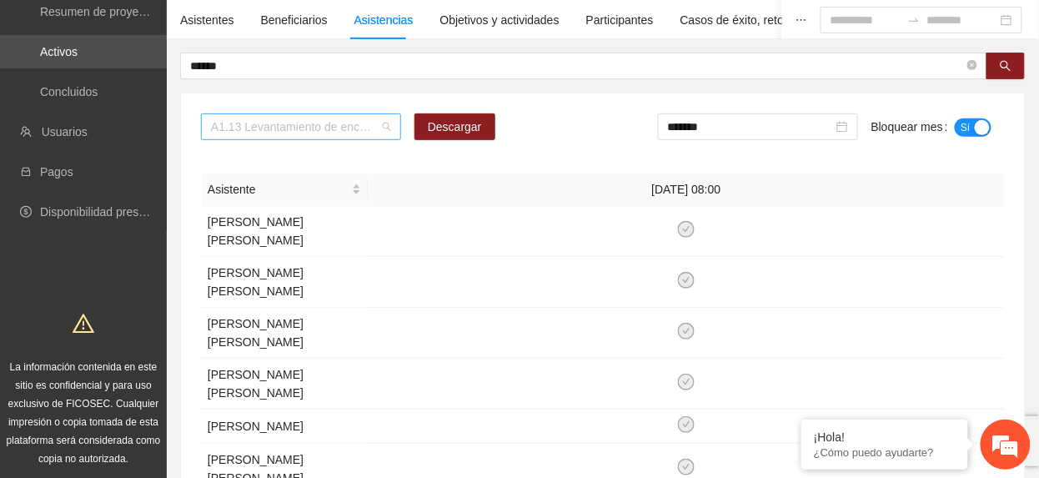
click at [281, 128] on span "A1.13 Levantamiento de encuestas de satisfacción para mentoras/promotoras en Vi…" at bounding box center [301, 126] width 180 height 25
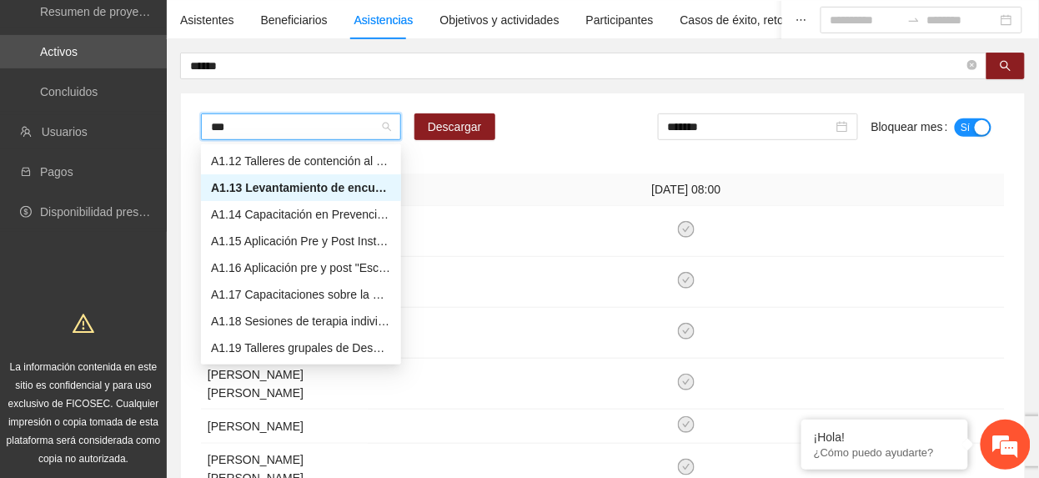
scroll to position [80, 0]
type input "****"
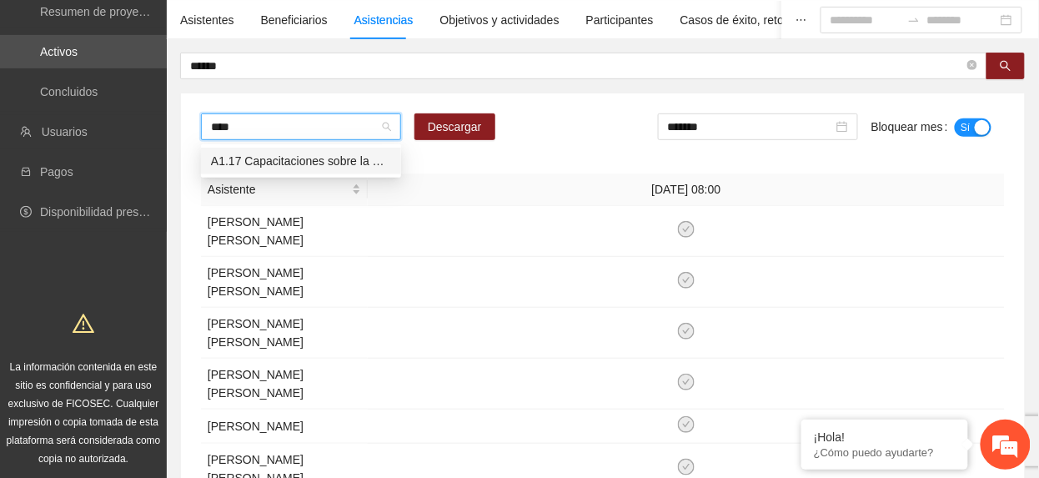
scroll to position [0, 0]
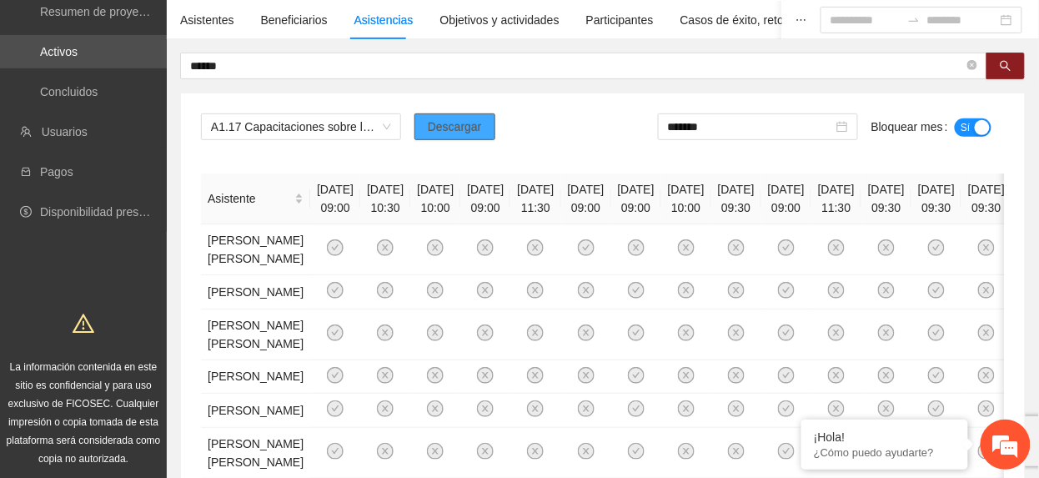
click at [471, 122] on span "Descargar" at bounding box center [455, 127] width 54 height 18
drag, startPoint x: 524, startPoint y: 178, endPoint x: 535, endPoint y: 191, distance: 16.6
click at [510, 182] on th "08/08/2024 09:00" at bounding box center [485, 198] width 50 height 51
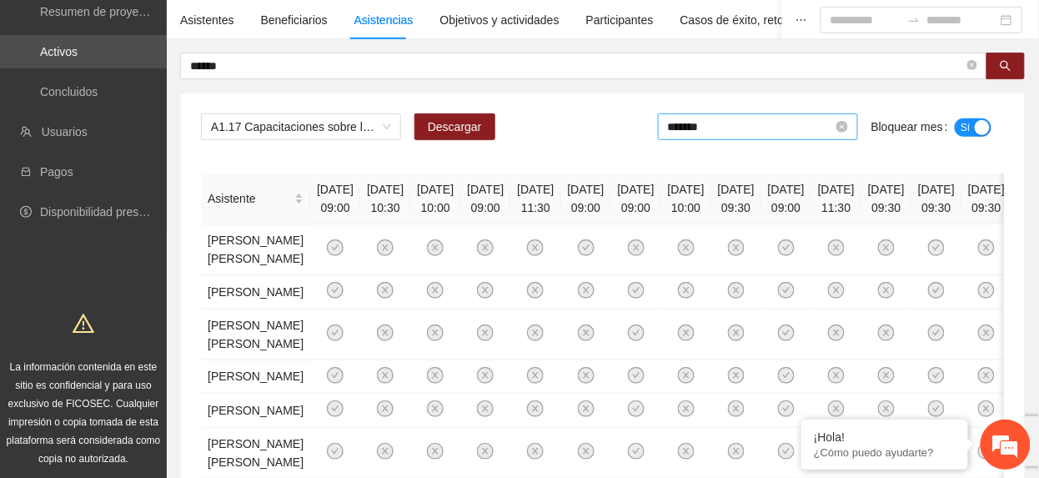
click at [735, 131] on input "*******" at bounding box center [750, 127] width 165 height 18
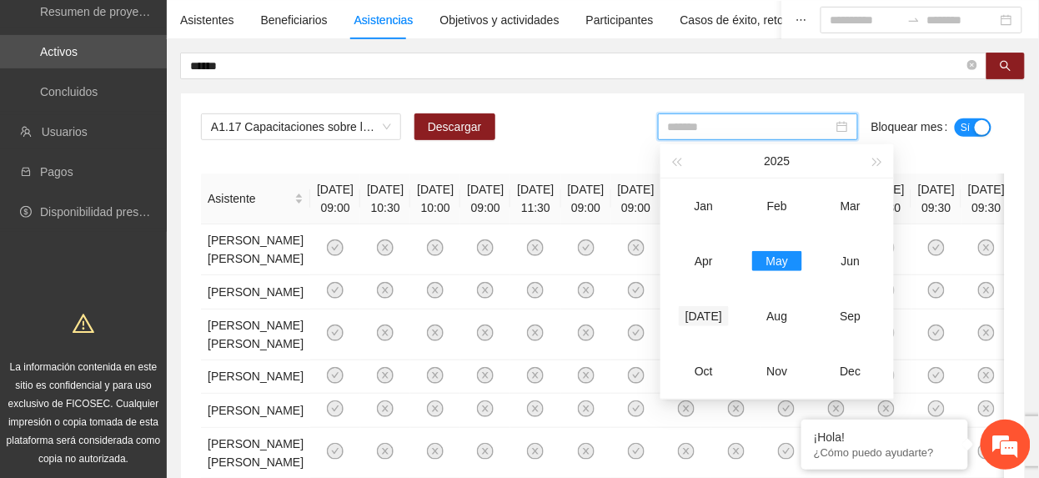
drag, startPoint x: 697, startPoint y: 317, endPoint x: 734, endPoint y: 300, distance: 40.3
click at [715, 311] on div "Jul" at bounding box center [704, 316] width 50 height 20
type input "*******"
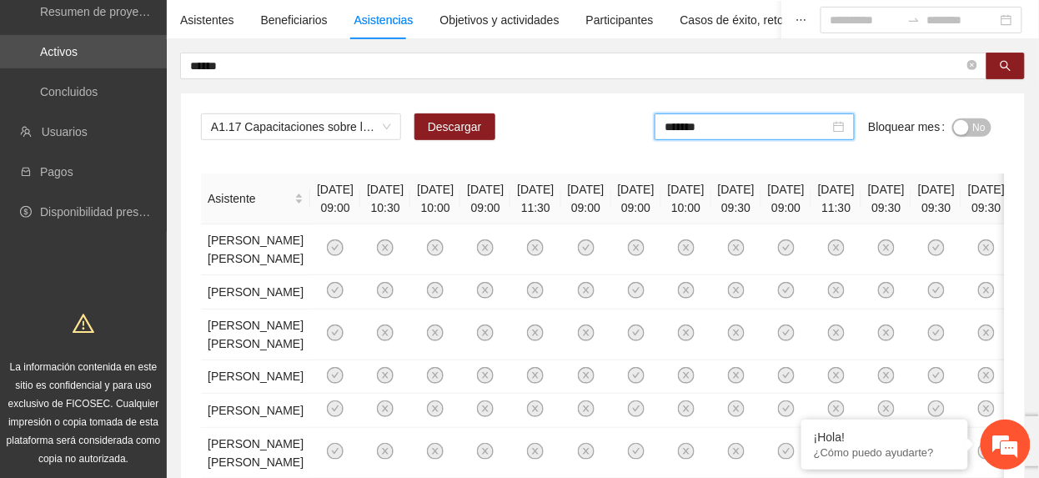
click at [969, 128] on button "No" at bounding box center [971, 127] width 39 height 18
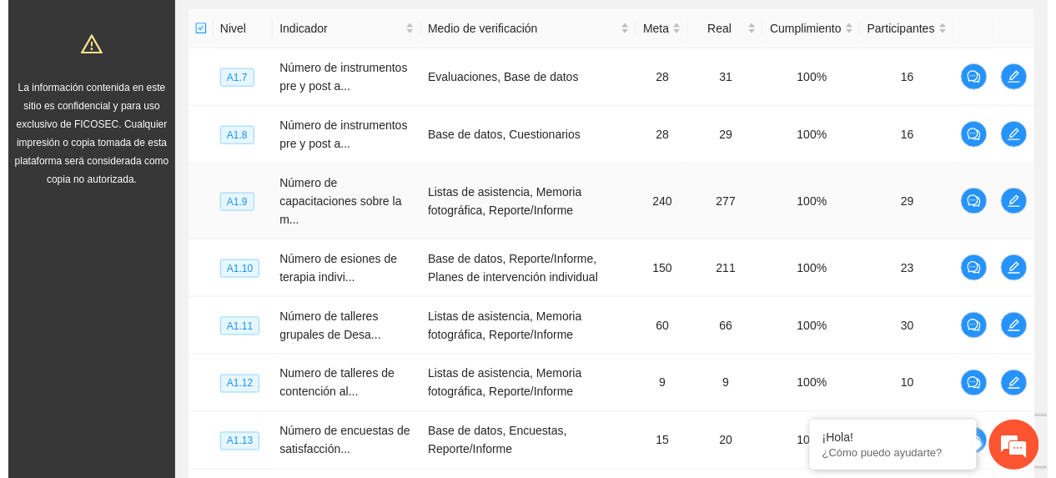
scroll to position [445, 0]
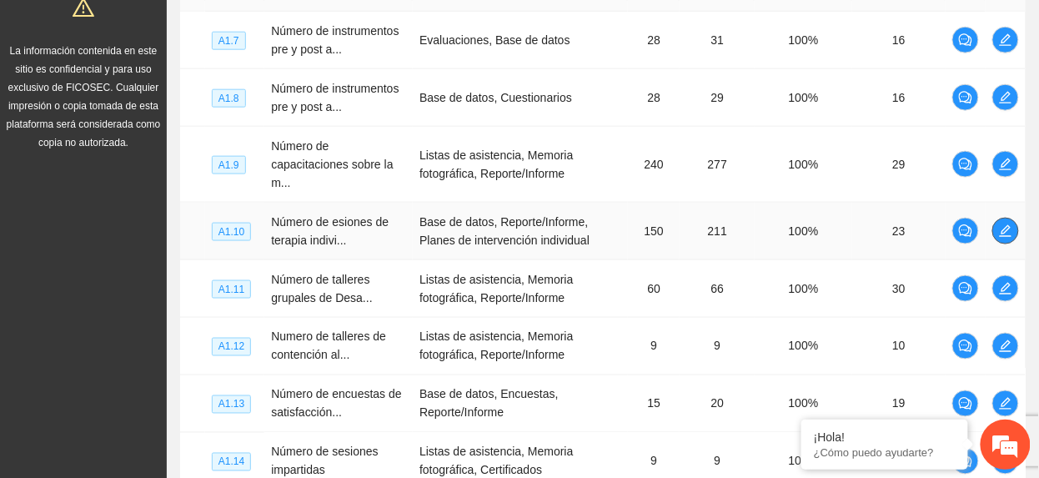
click at [1005, 227] on icon "edit" at bounding box center [1005, 230] width 13 height 13
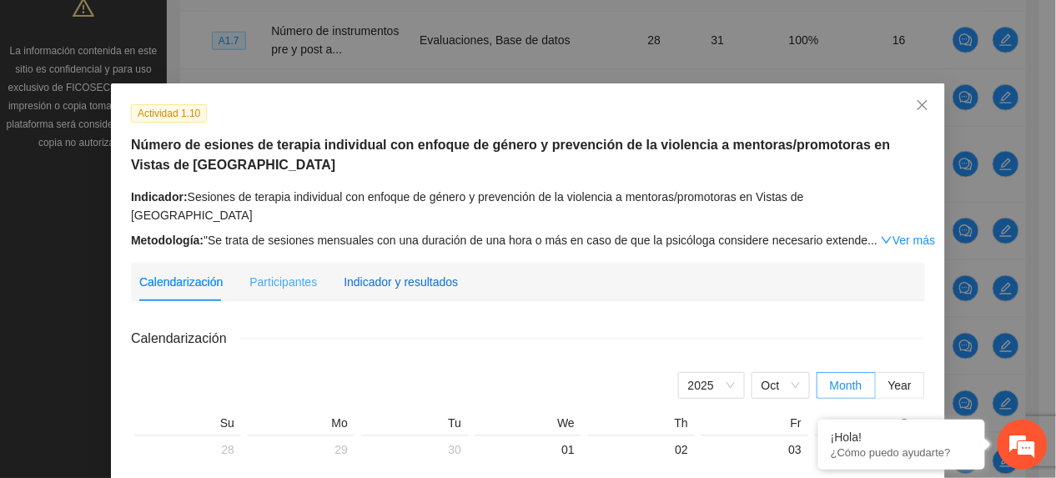
click at [394, 273] on div "Indicador y resultados" at bounding box center [401, 282] width 114 height 18
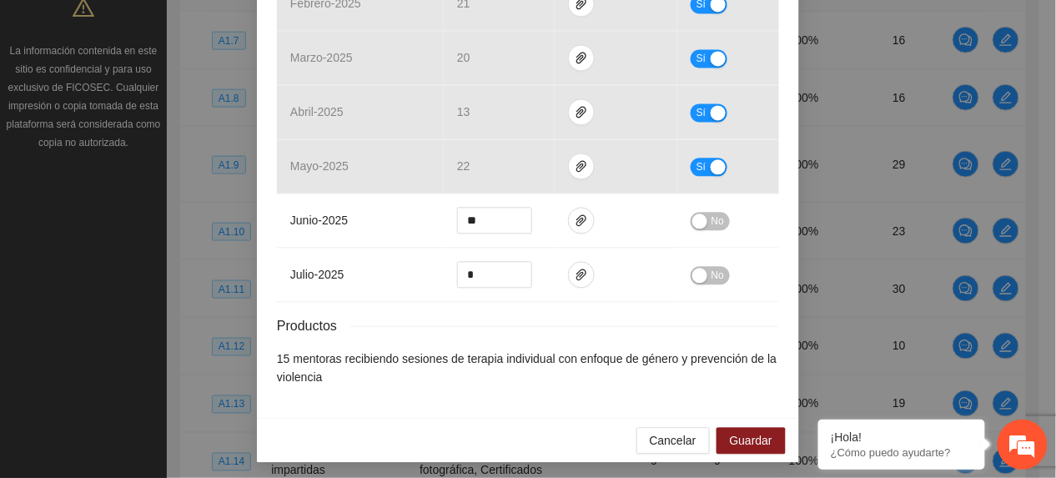
scroll to position [849, 0]
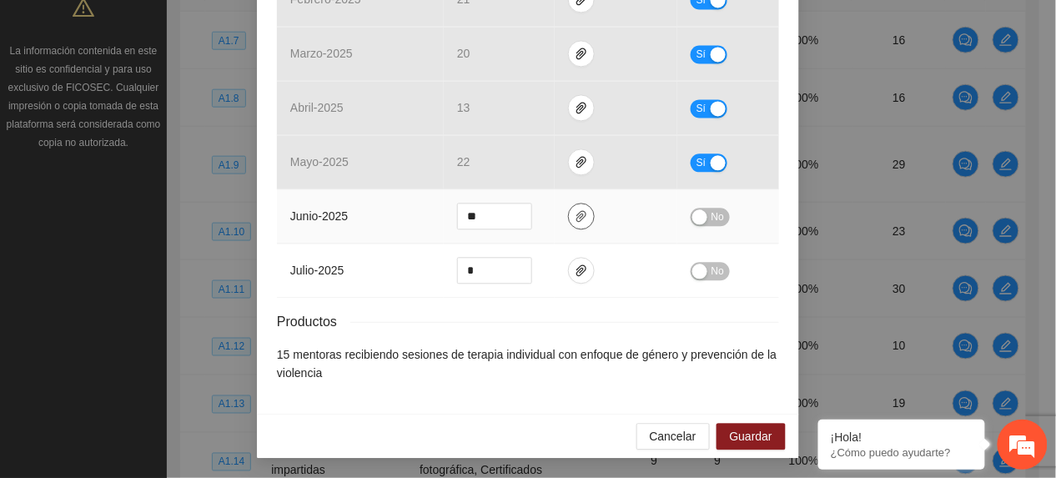
click at [572, 203] on button "button" at bounding box center [581, 216] width 27 height 27
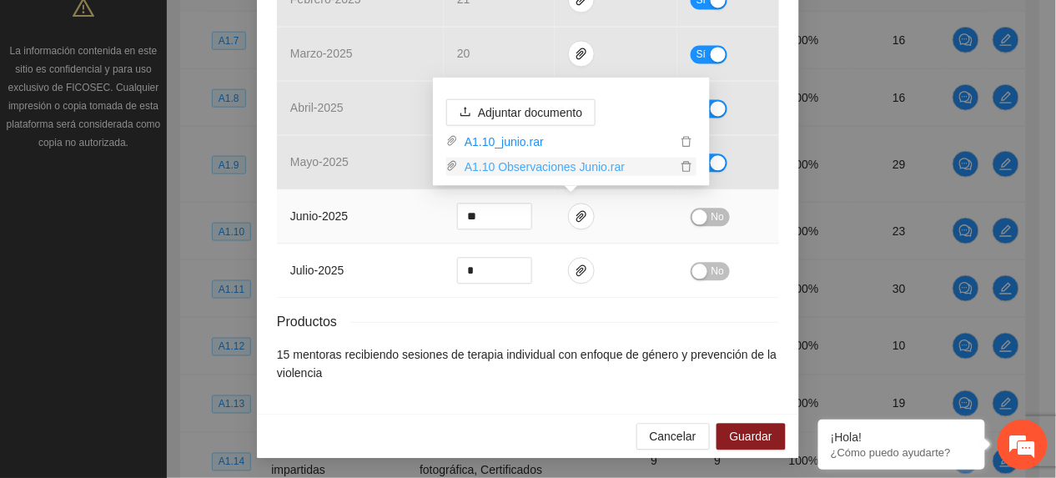
click at [552, 172] on link "A1.10 Observaciones Junio.rar" at bounding box center [567, 167] width 219 height 18
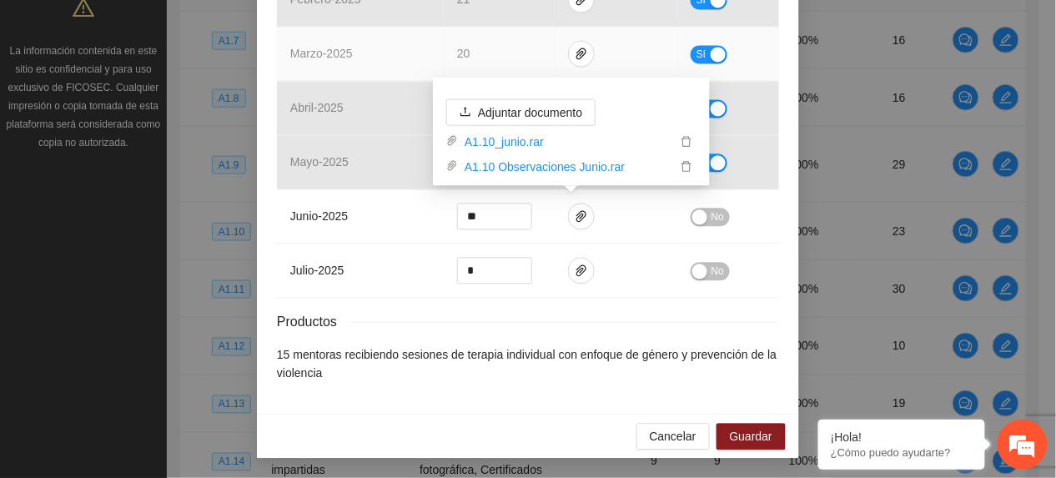
click at [400, 64] on td "marzo - 2025" at bounding box center [360, 54] width 167 height 54
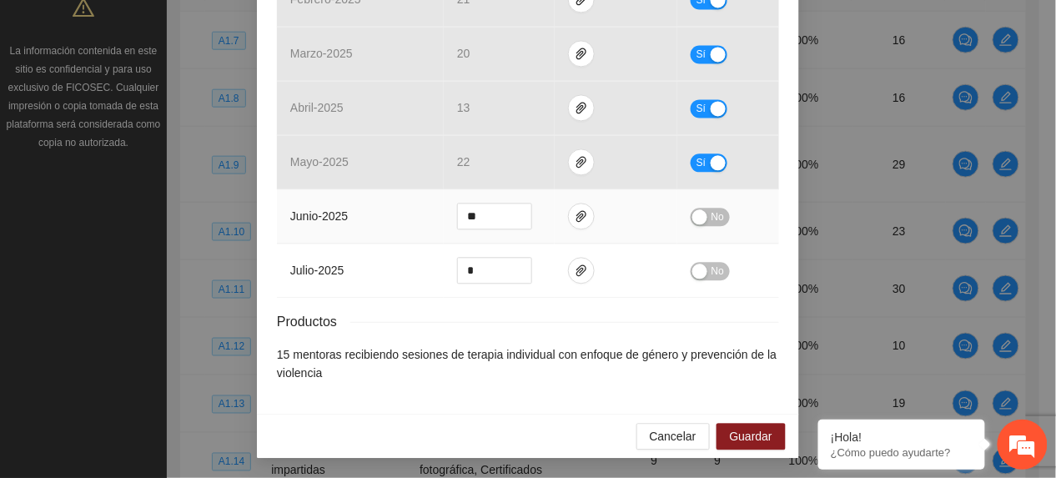
click at [701, 219] on button "No" at bounding box center [710, 217] width 39 height 18
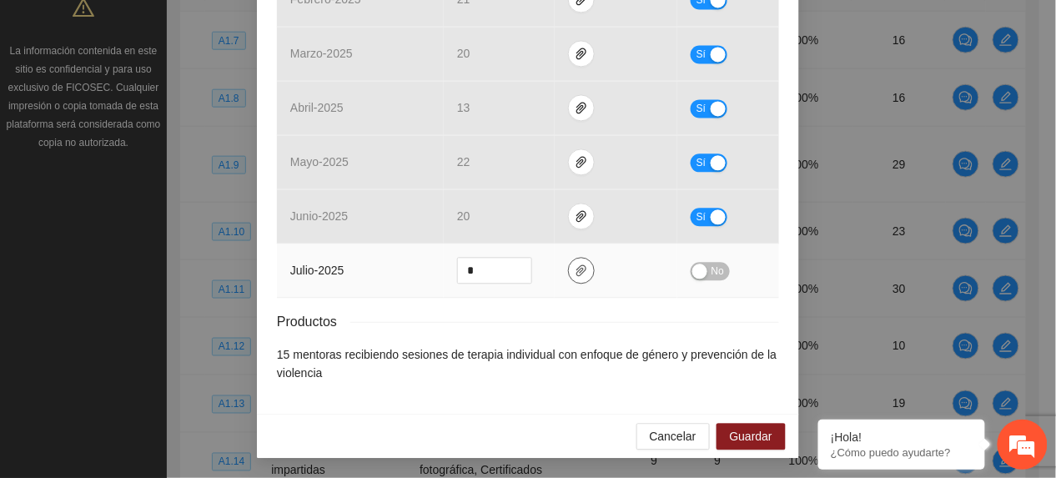
click at [575, 269] on icon "paper-clip" at bounding box center [581, 270] width 13 height 13
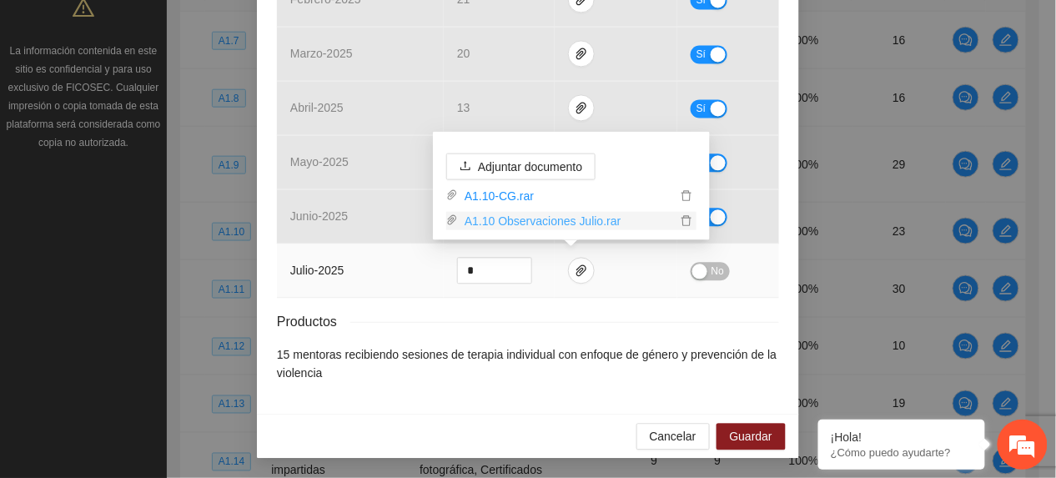
click at [515, 220] on link "A1.10 Observaciones Julio.rar" at bounding box center [567, 221] width 219 height 18
click at [711, 264] on span "No" at bounding box center [717, 271] width 13 height 18
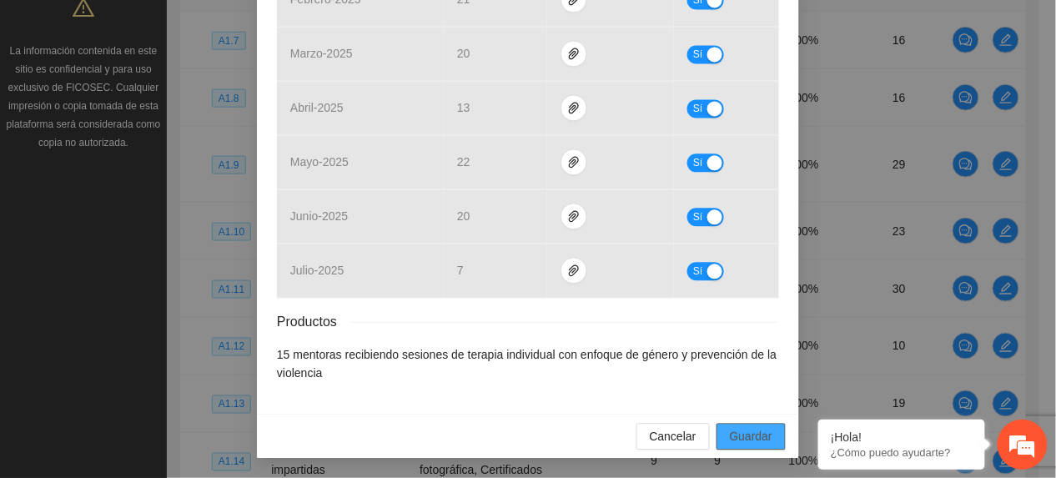
drag, startPoint x: 736, startPoint y: 438, endPoint x: 806, endPoint y: 385, distance: 87.6
click at [735, 435] on span "Guardar" at bounding box center [751, 436] width 43 height 18
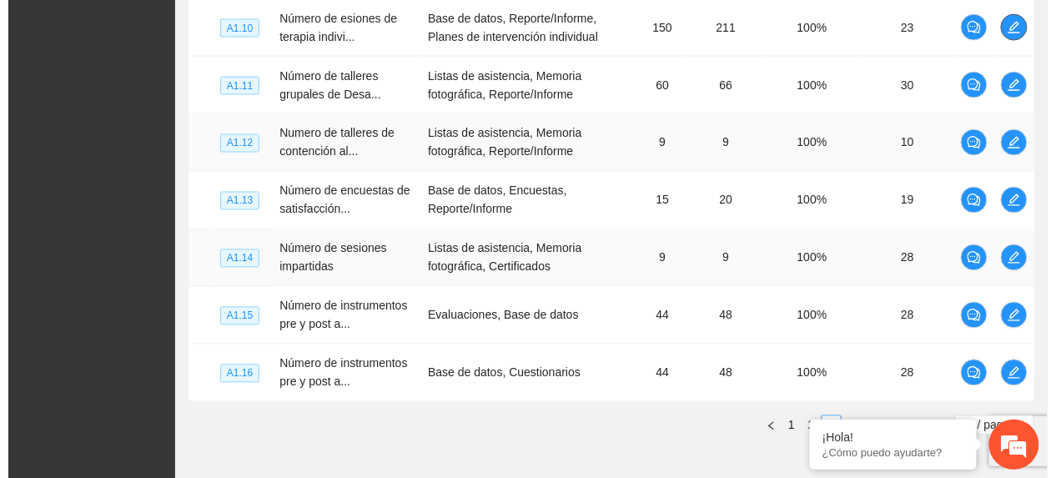
scroll to position [667, 0]
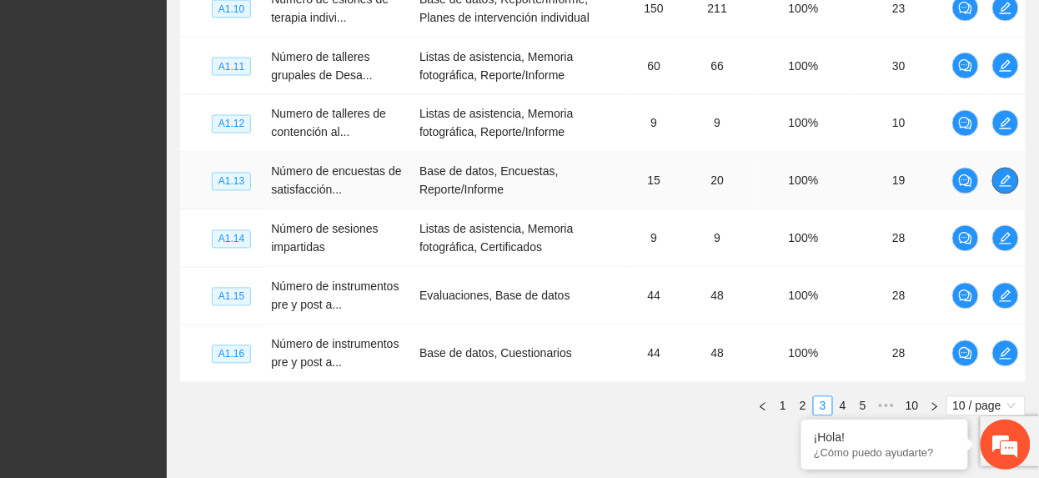
click at [1008, 188] on icon "edit" at bounding box center [1005, 180] width 13 height 13
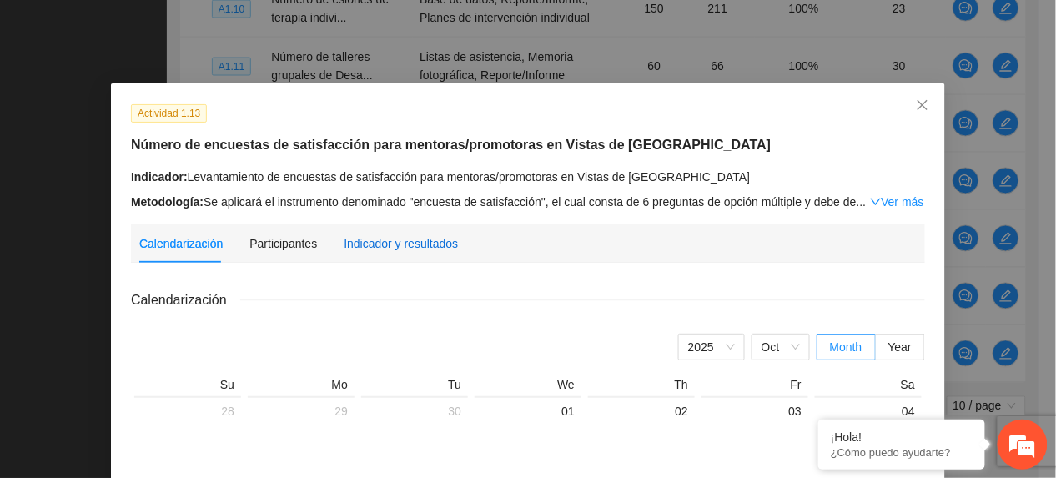
drag, startPoint x: 402, startPoint y: 248, endPoint x: 431, endPoint y: 214, distance: 45.0
click at [402, 249] on div "Indicador y resultados" at bounding box center [401, 243] width 114 height 18
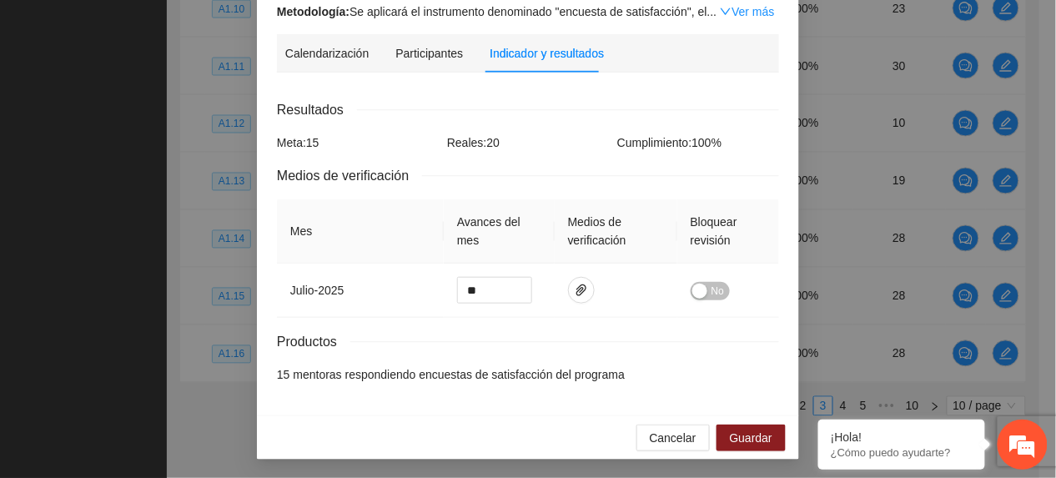
scroll to position [231, 0]
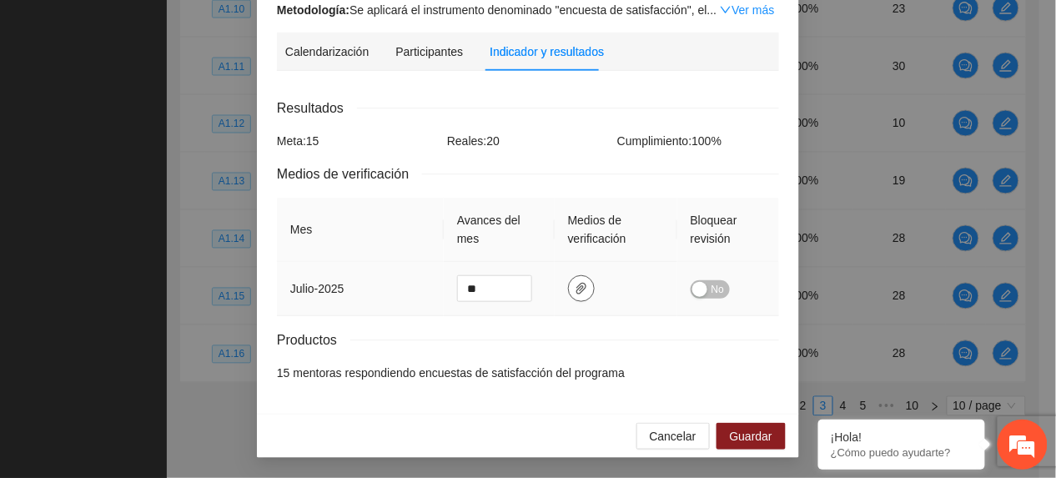
click at [575, 288] on icon "paper-clip" at bounding box center [581, 288] width 13 height 13
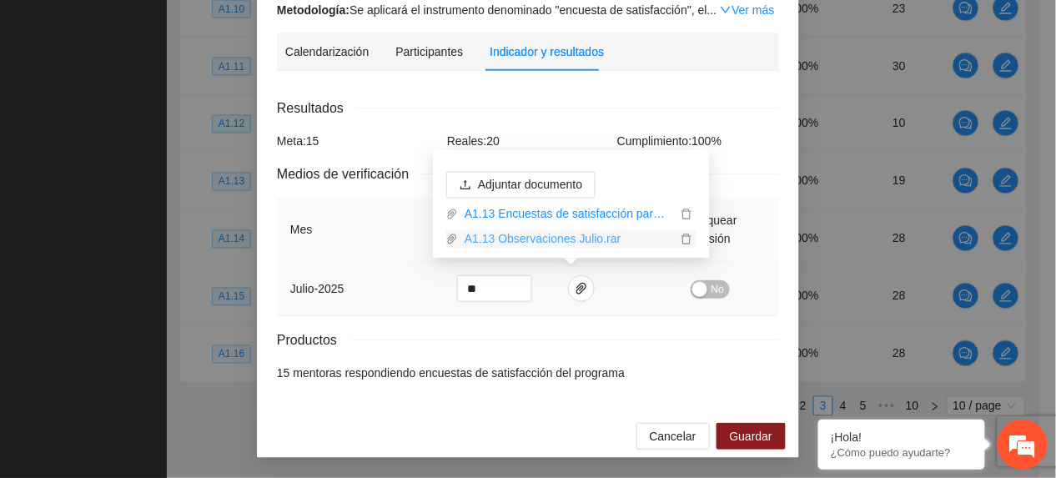
click at [534, 237] on link "A1.13 Observaciones Julio.rar" at bounding box center [567, 239] width 219 height 18
click at [458, 359] on div "Resultados Meta: 15 Reales: 20 Cumplimiento: 100 % Medios de verificación Mes A…" at bounding box center [528, 240] width 502 height 284
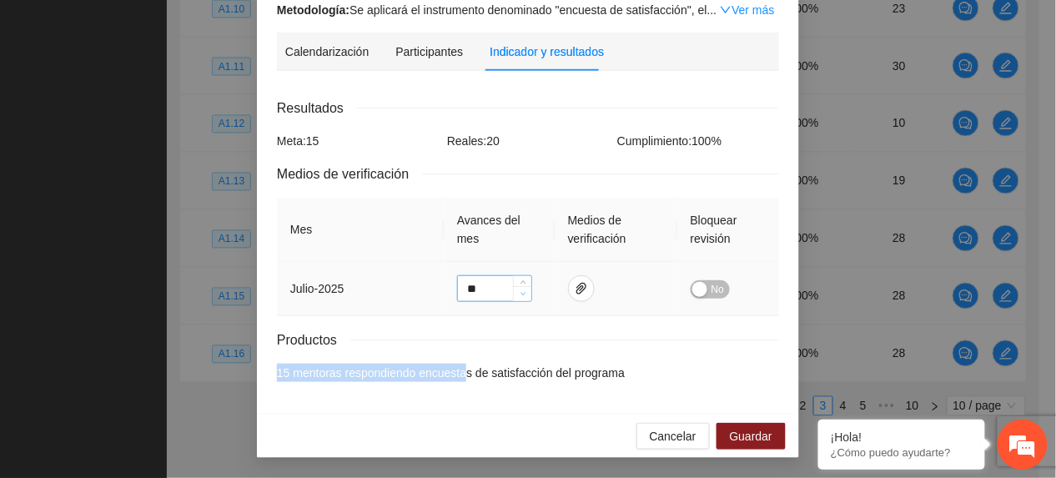
type input "**"
click at [520, 295] on icon "down" at bounding box center [523, 294] width 6 height 6
click at [711, 292] on span "No" at bounding box center [717, 289] width 13 height 18
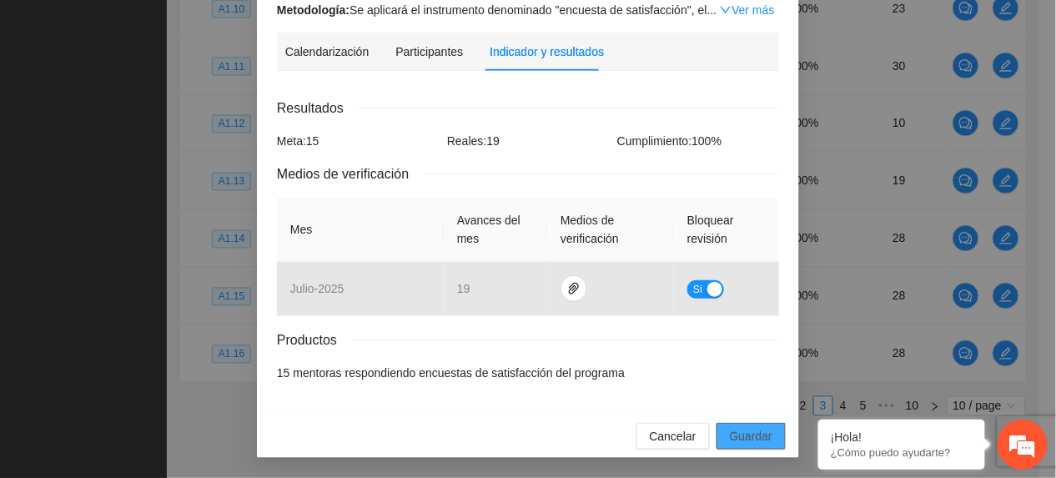
drag, startPoint x: 762, startPoint y: 435, endPoint x: 560, endPoint y: 108, distance: 384.2
click at [761, 435] on span "Guardar" at bounding box center [751, 436] width 43 height 18
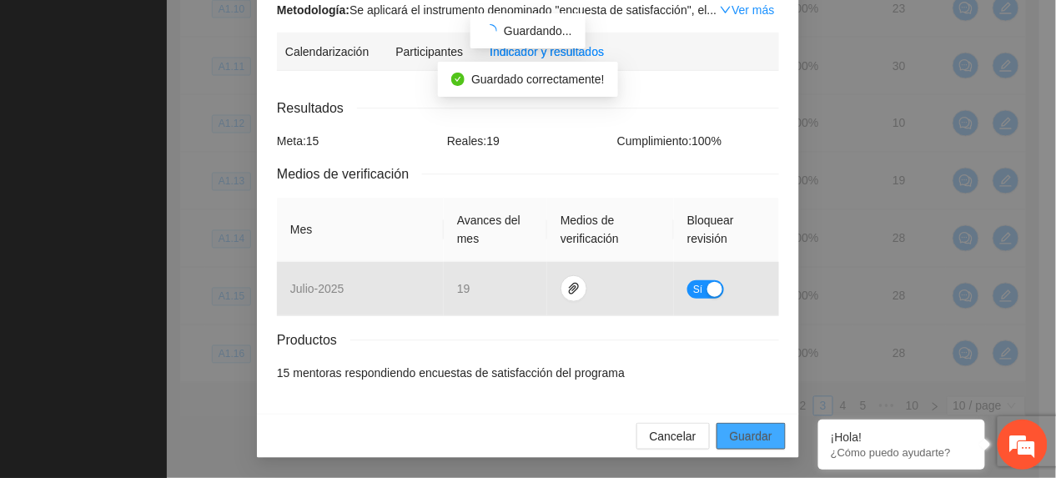
scroll to position [148, 0]
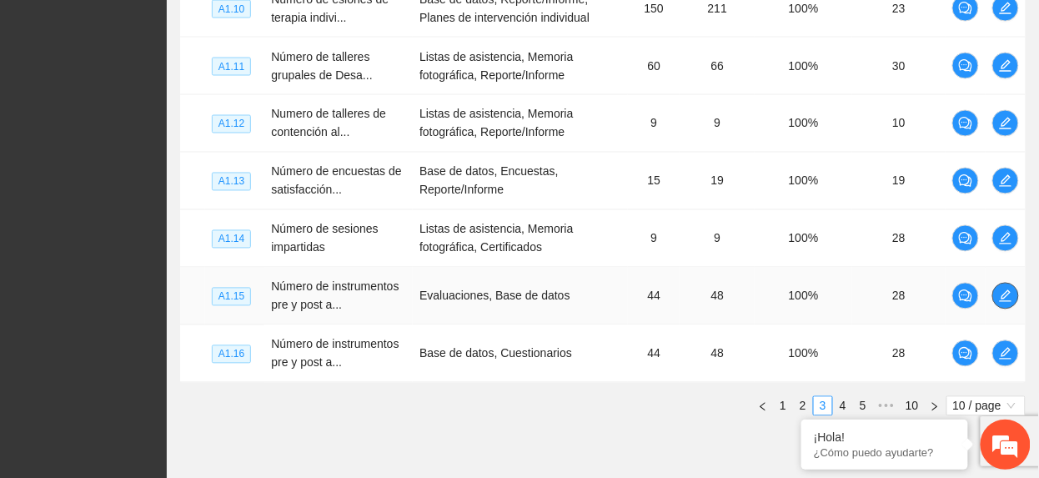
click at [1011, 299] on icon "edit" at bounding box center [1005, 295] width 13 height 13
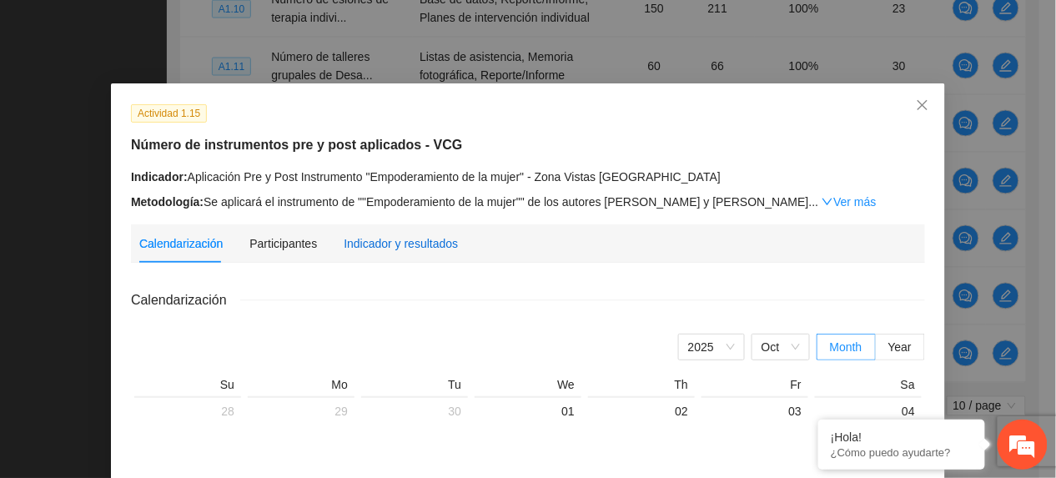
click at [351, 251] on div "Indicador y resultados" at bounding box center [401, 243] width 114 height 18
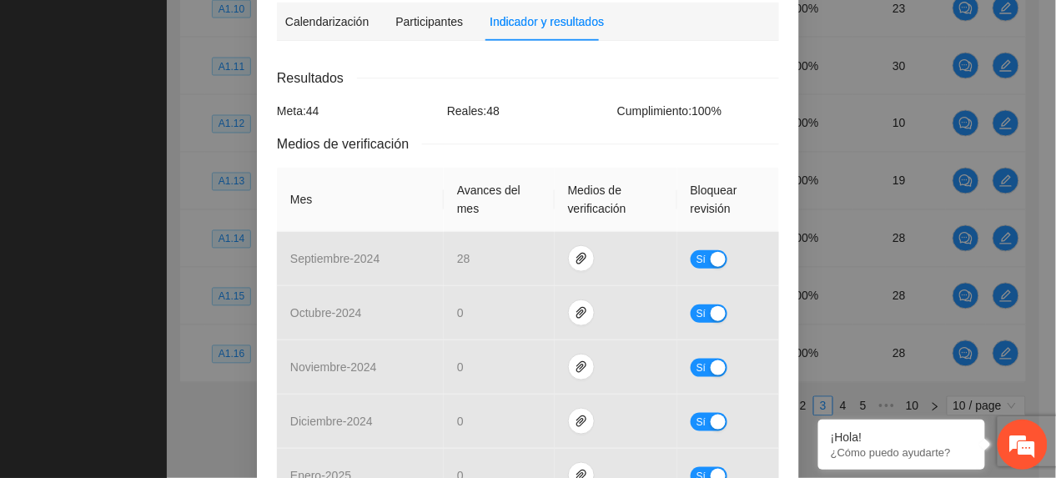
scroll to position [667, 0]
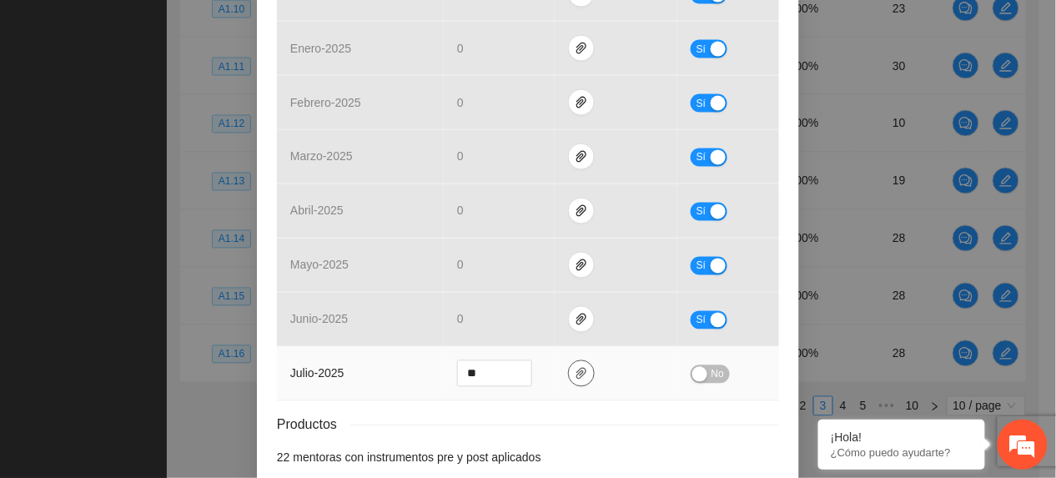
click at [569, 374] on span "paper-clip" at bounding box center [581, 373] width 25 height 13
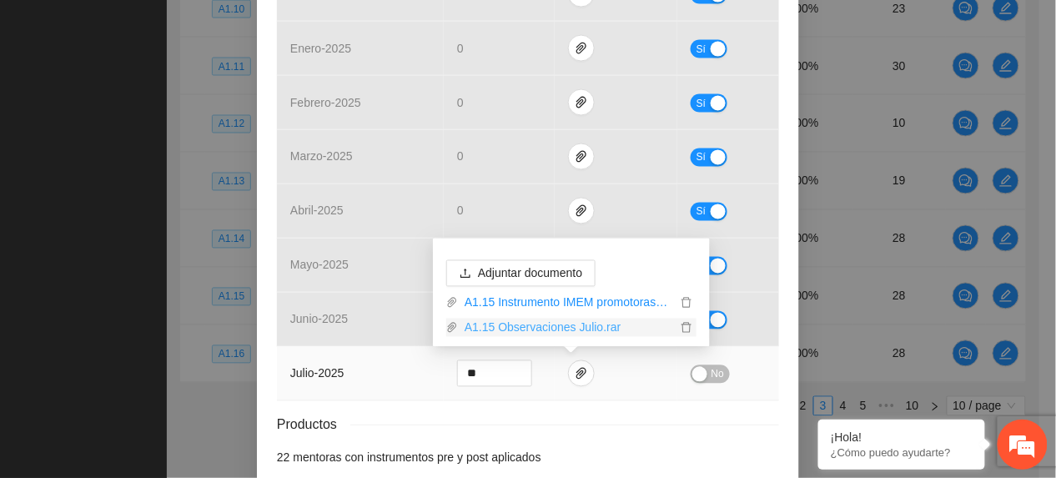
click at [535, 334] on link "A1.15 Observaciones Julio.rar" at bounding box center [567, 328] width 219 height 18
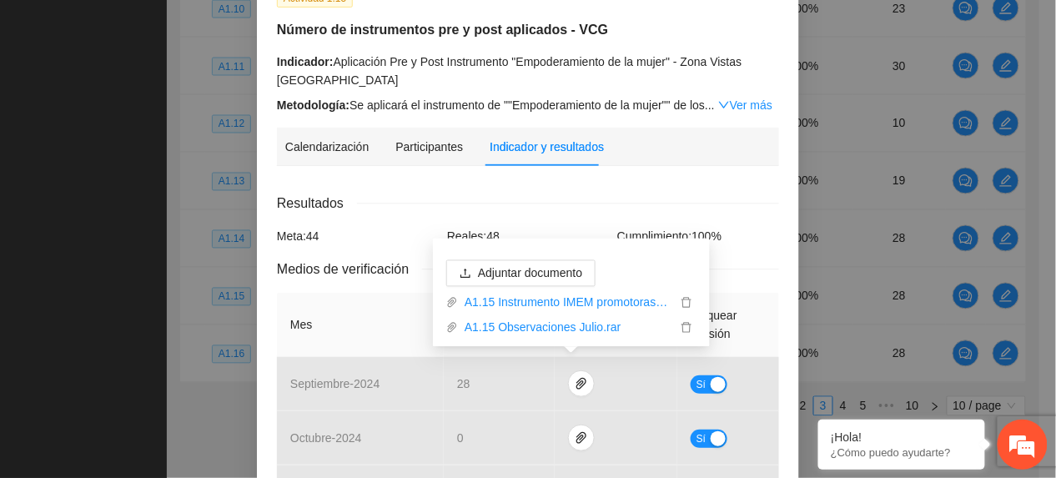
scroll to position [111, 0]
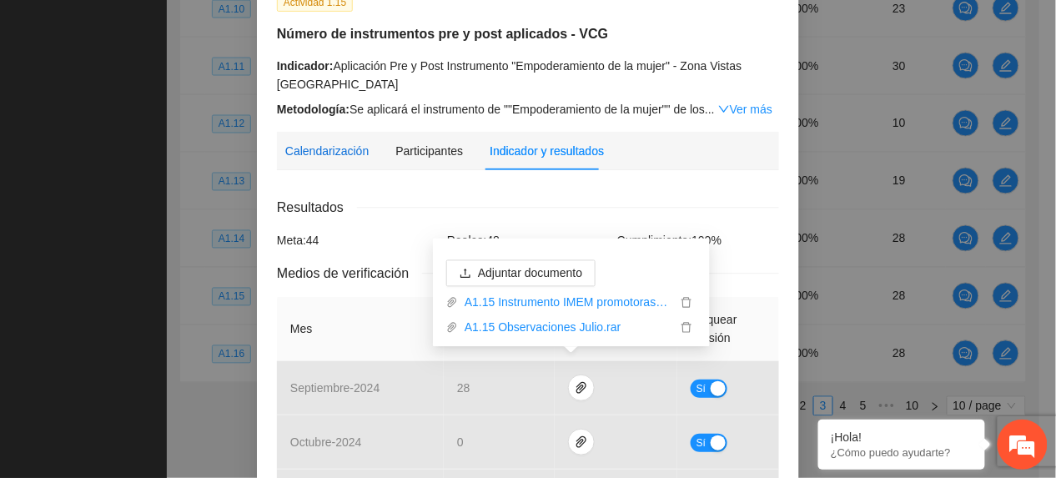
drag, startPoint x: 355, startPoint y: 148, endPoint x: 381, endPoint y: 181, distance: 41.6
click at [357, 152] on div "Calendarización" at bounding box center [326, 151] width 83 height 18
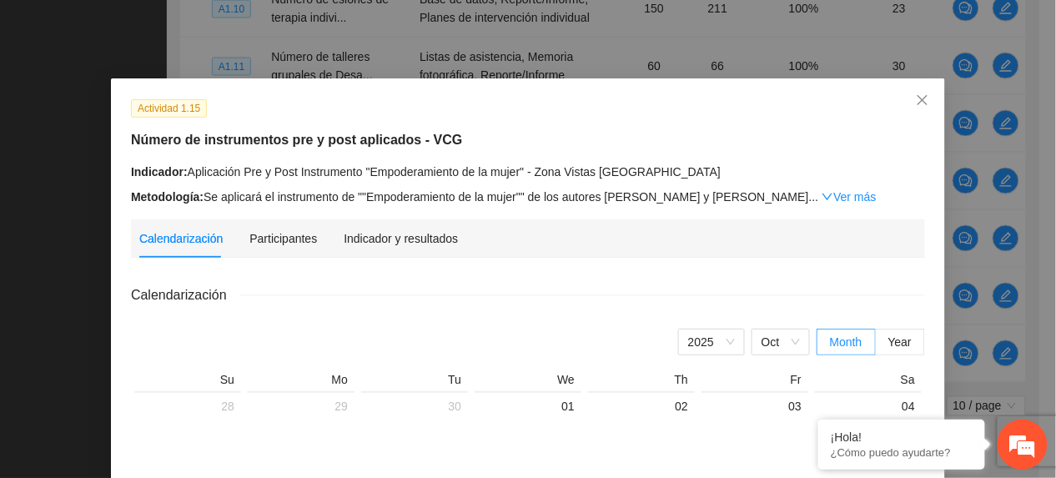
scroll to position [0, 0]
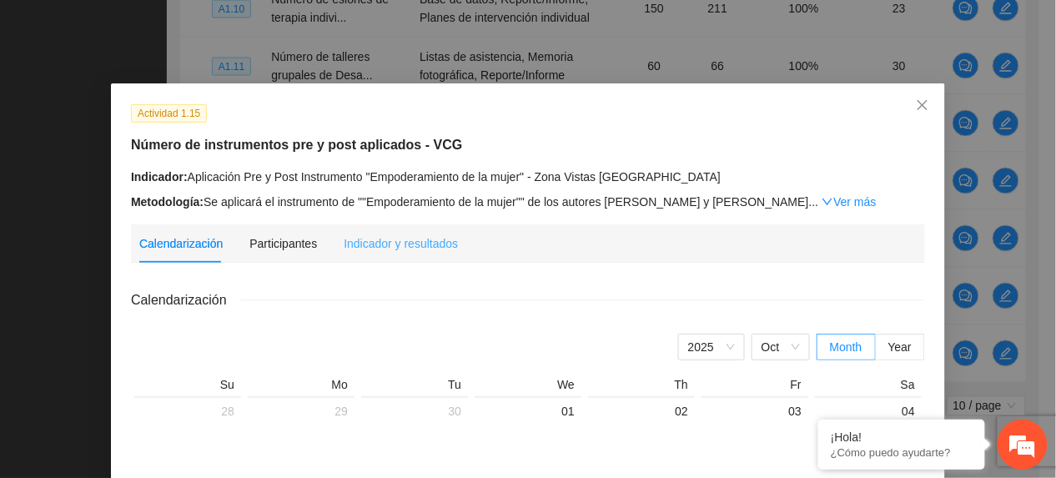
click at [415, 225] on div "Indicador y resultados" at bounding box center [401, 243] width 114 height 38
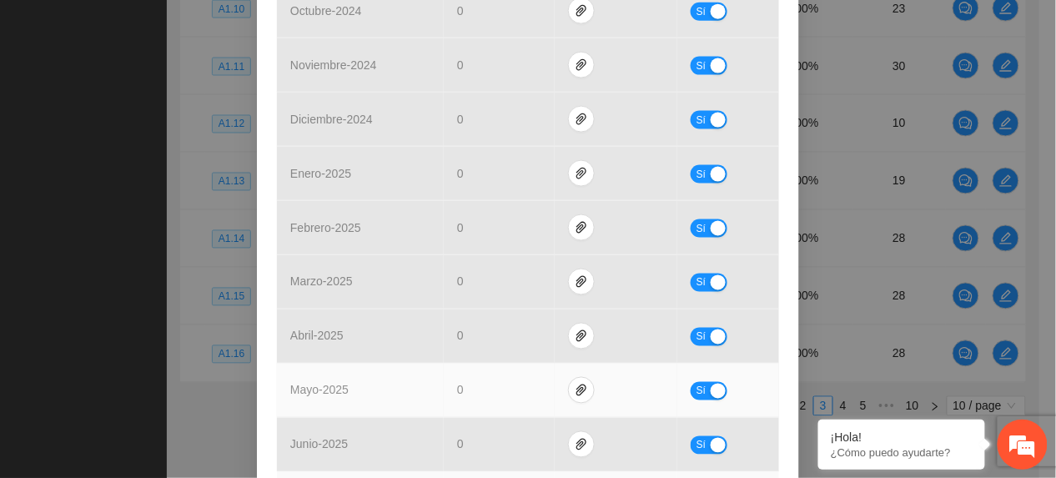
scroll to position [756, 0]
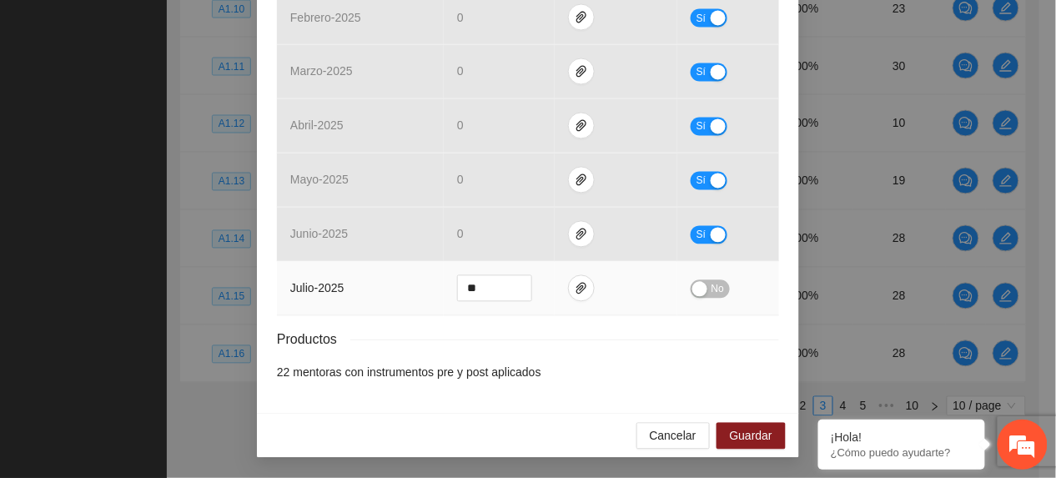
click at [711, 292] on span "No" at bounding box center [717, 289] width 13 height 18
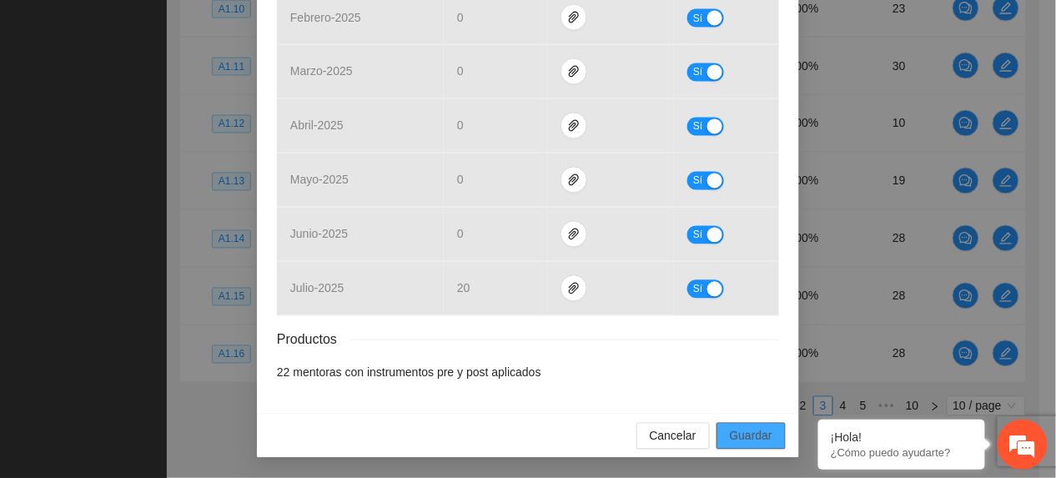
click at [754, 435] on span "Guardar" at bounding box center [751, 436] width 43 height 18
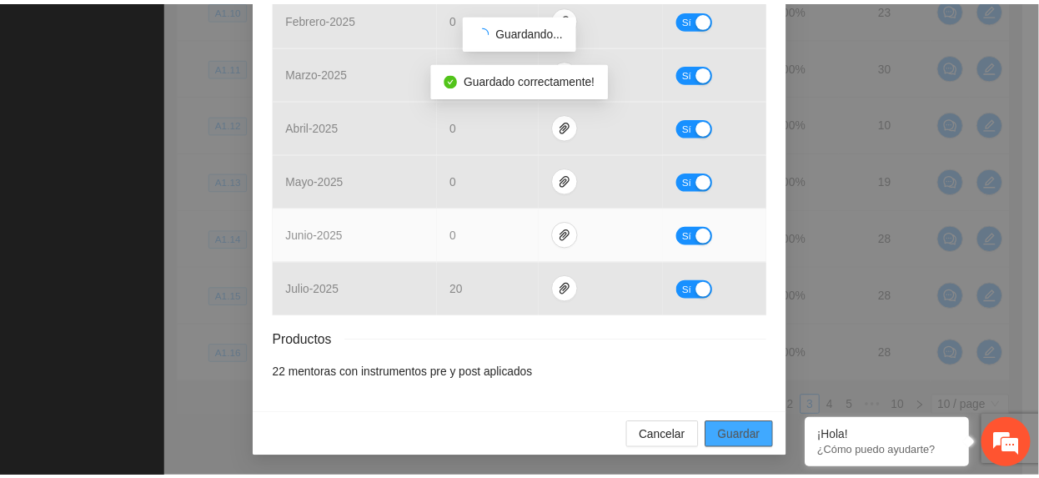
scroll to position [672, 0]
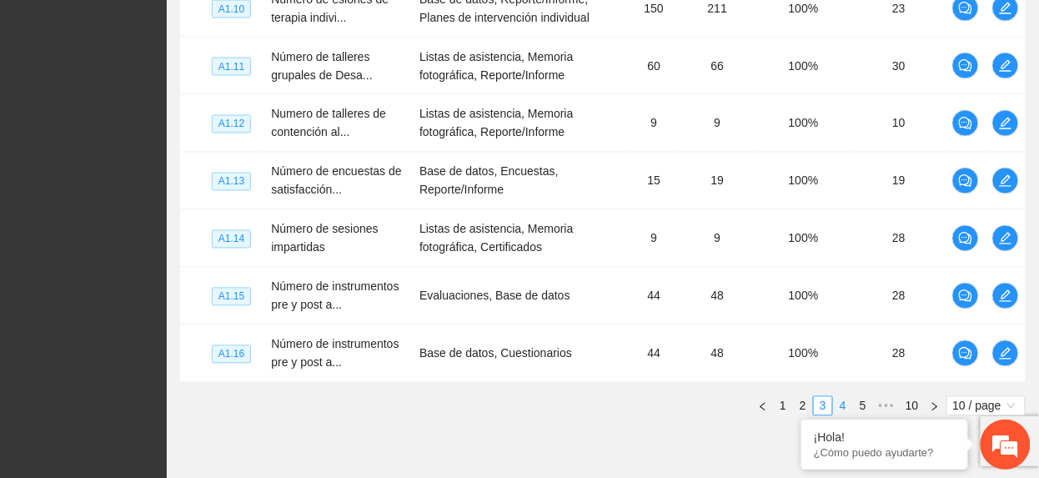
click at [841, 415] on link "4" at bounding box center [843, 406] width 18 height 18
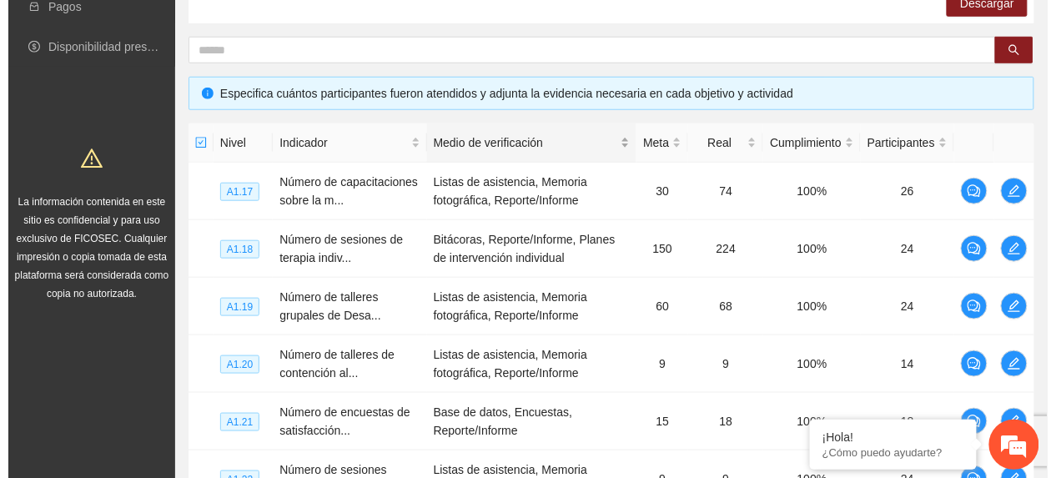
scroll to position [445, 0]
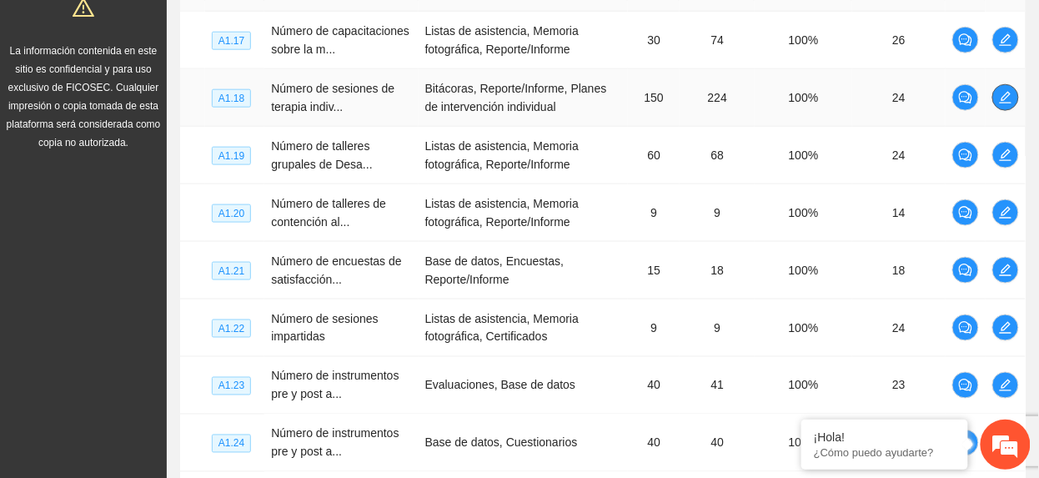
click at [1001, 98] on icon "edit" at bounding box center [1005, 97] width 13 height 13
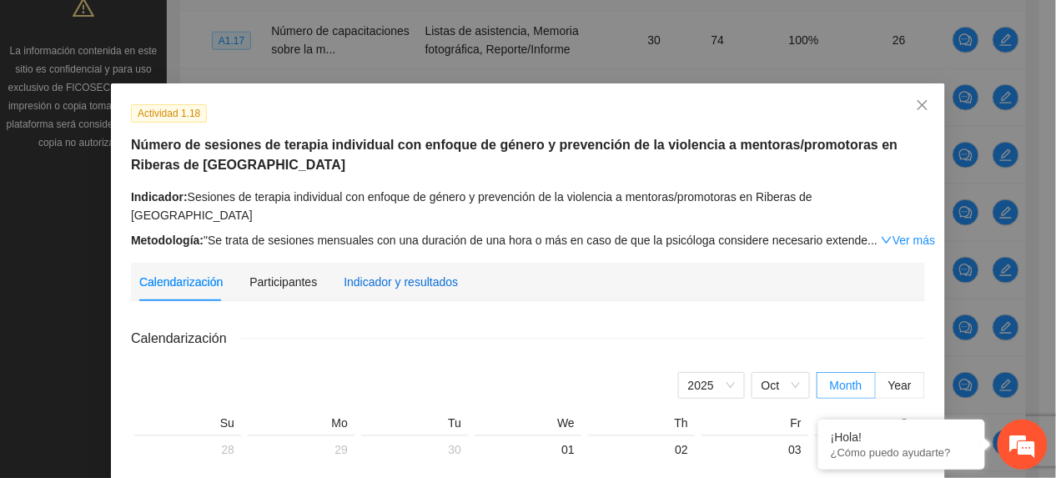
click at [408, 273] on div "Indicador y resultados" at bounding box center [401, 282] width 114 height 18
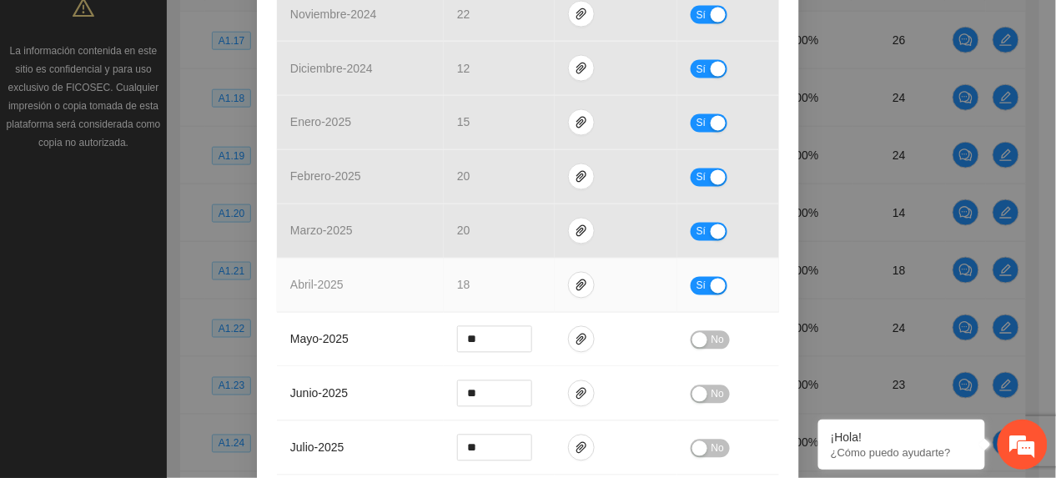
scroll to position [778, 0]
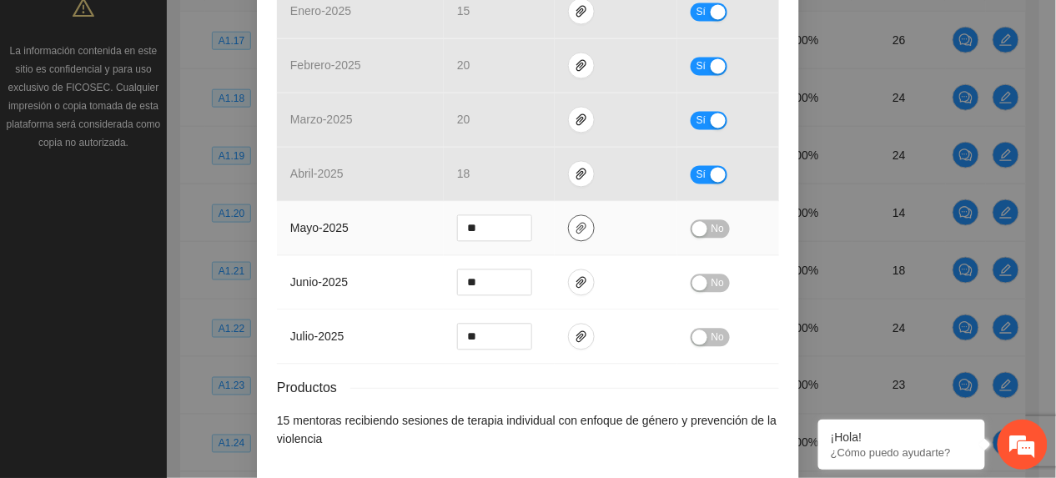
click at [575, 234] on icon "paper-clip" at bounding box center [581, 228] width 13 height 13
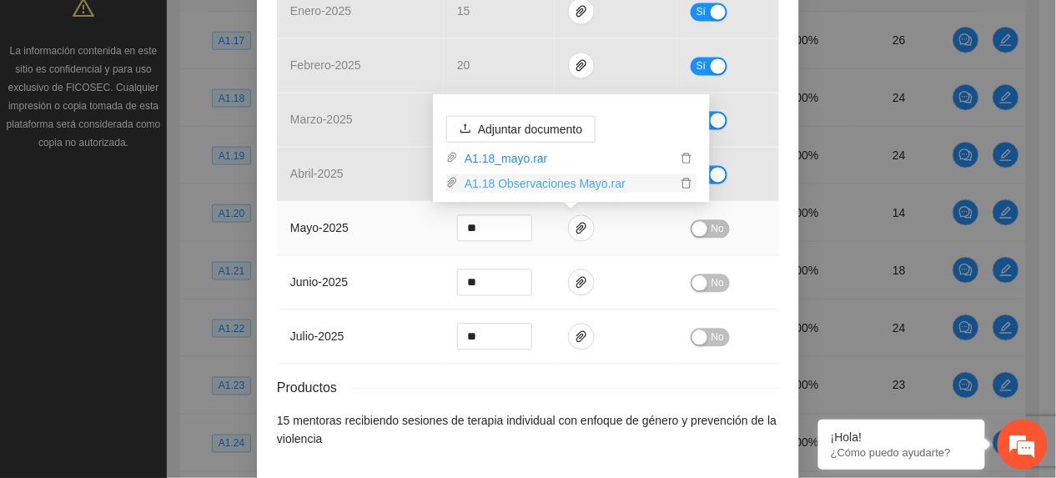
click at [525, 178] on link "A1.18 Observaciones Mayo.rar" at bounding box center [567, 183] width 219 height 18
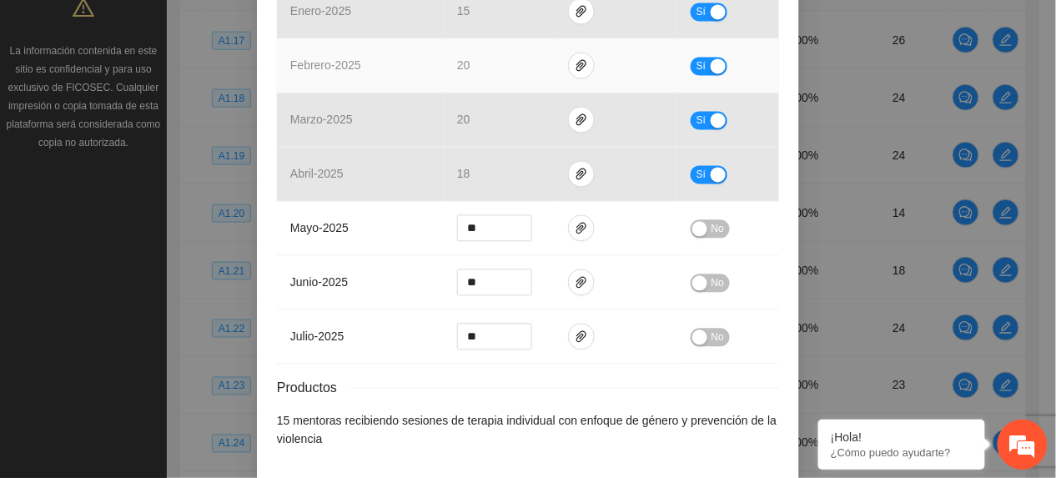
click at [372, 91] on td "febrero - 2025" at bounding box center [360, 66] width 167 height 54
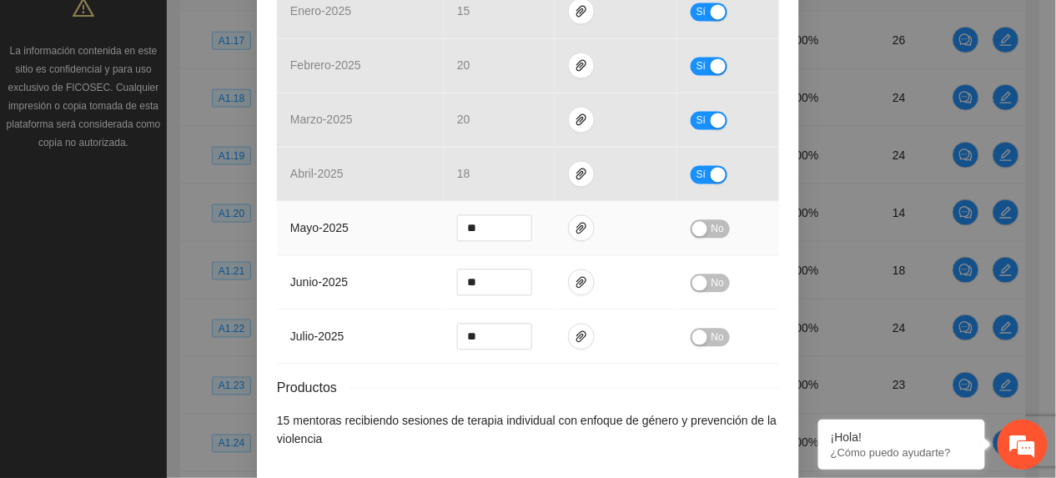
drag, startPoint x: 715, startPoint y: 234, endPoint x: 702, endPoint y: 232, distance: 12.8
click at [711, 234] on span "No" at bounding box center [717, 229] width 13 height 18
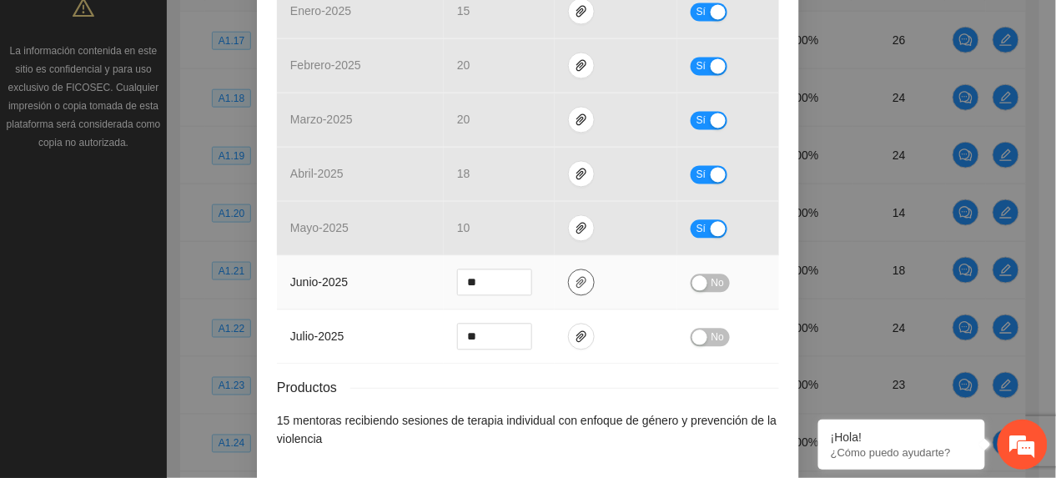
click at [578, 284] on span "paper-clip" at bounding box center [581, 282] width 25 height 13
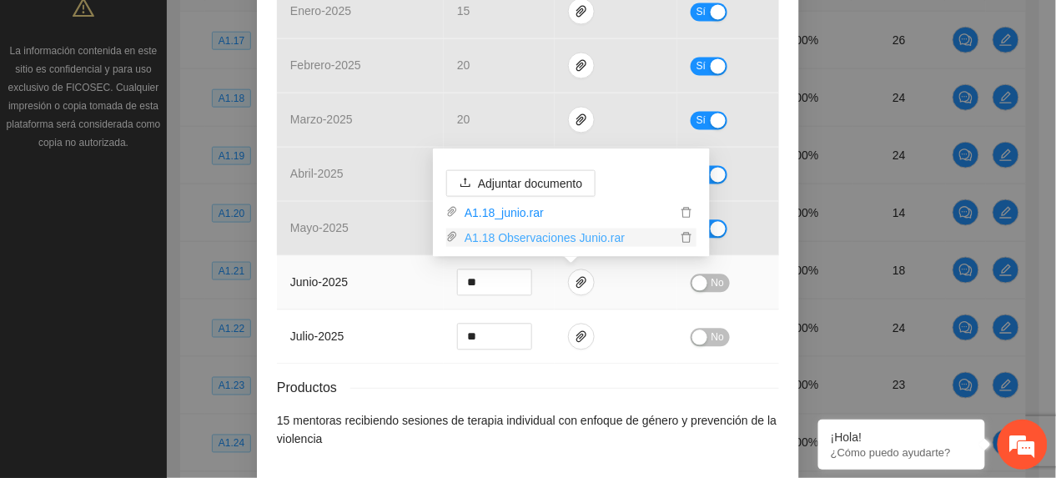
click at [545, 240] on link "A1.18 Observaciones Junio.rar" at bounding box center [567, 238] width 219 height 18
